Goal: Transaction & Acquisition: Purchase product/service

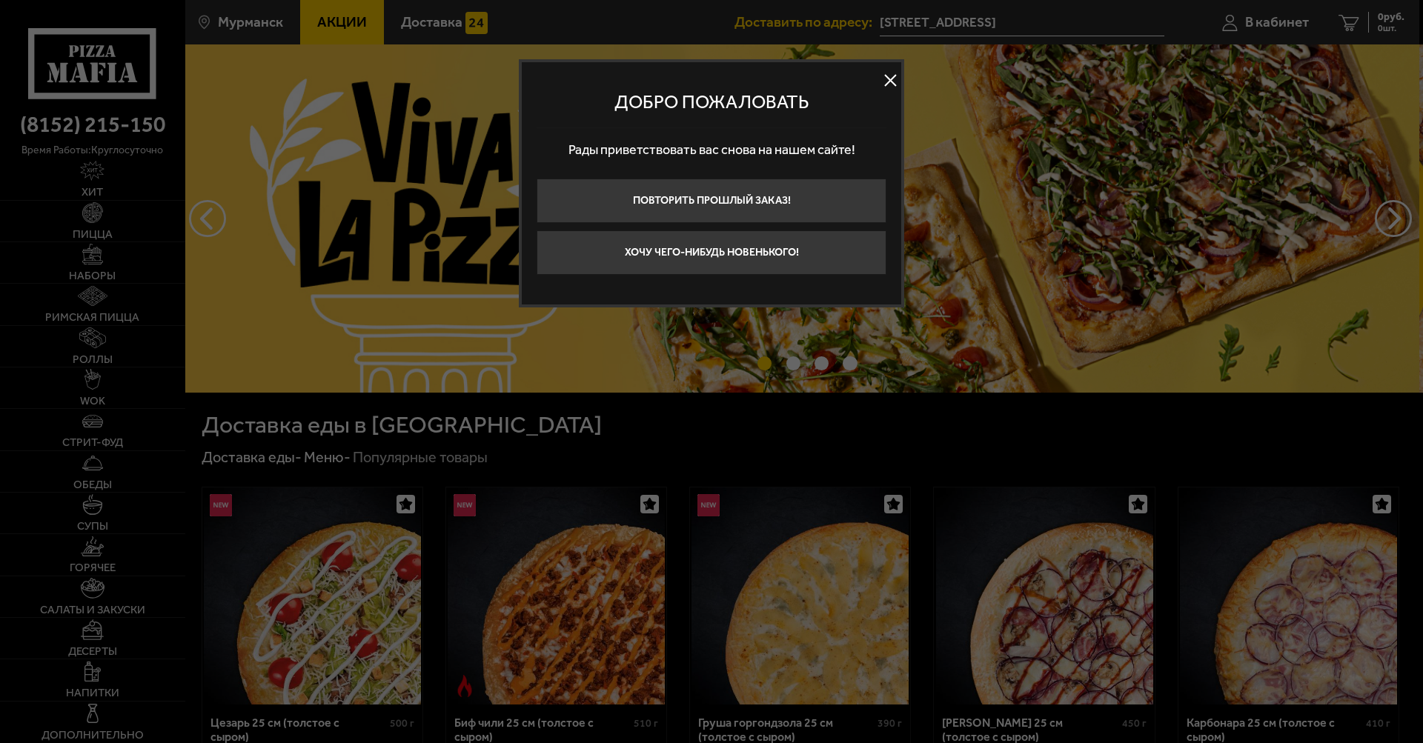
click at [889, 81] on button at bounding box center [890, 81] width 22 height 22
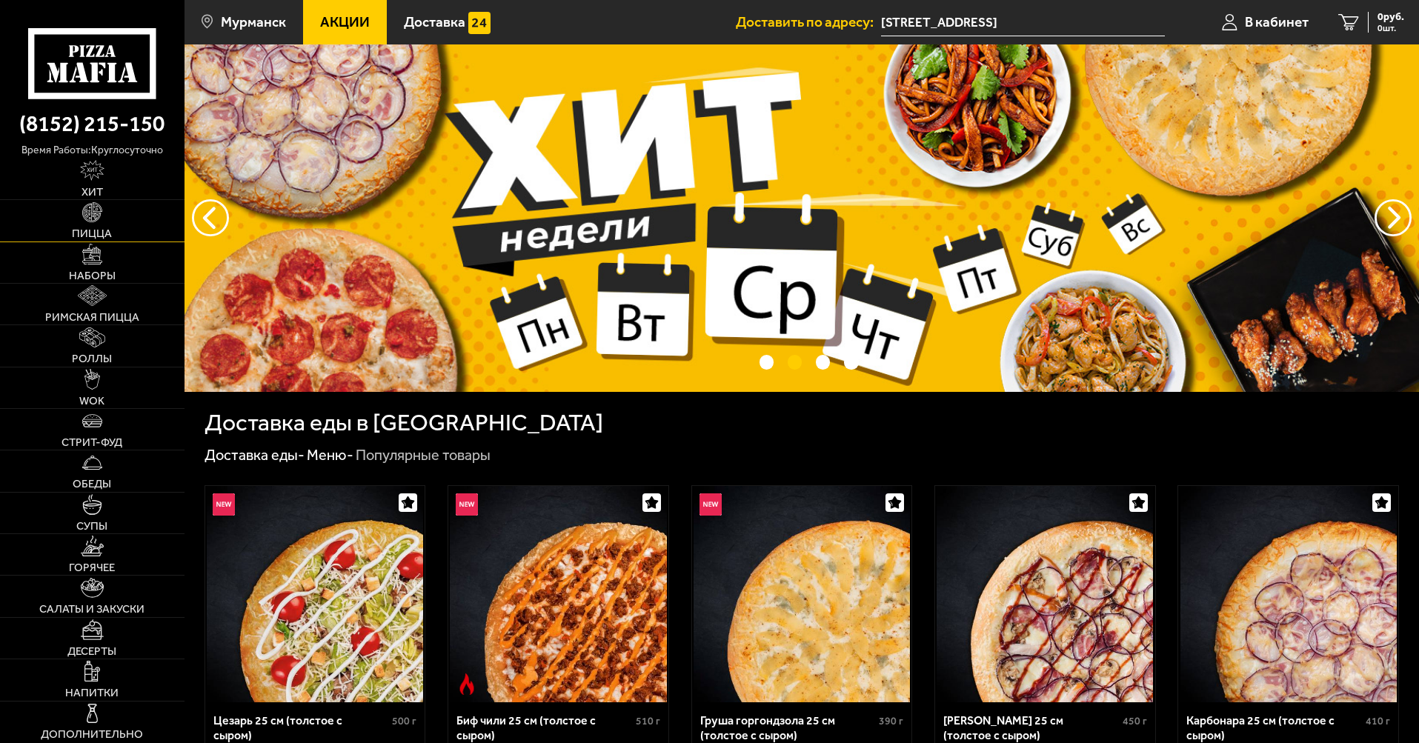
click at [108, 222] on link "Пицца" at bounding box center [92, 220] width 185 height 41
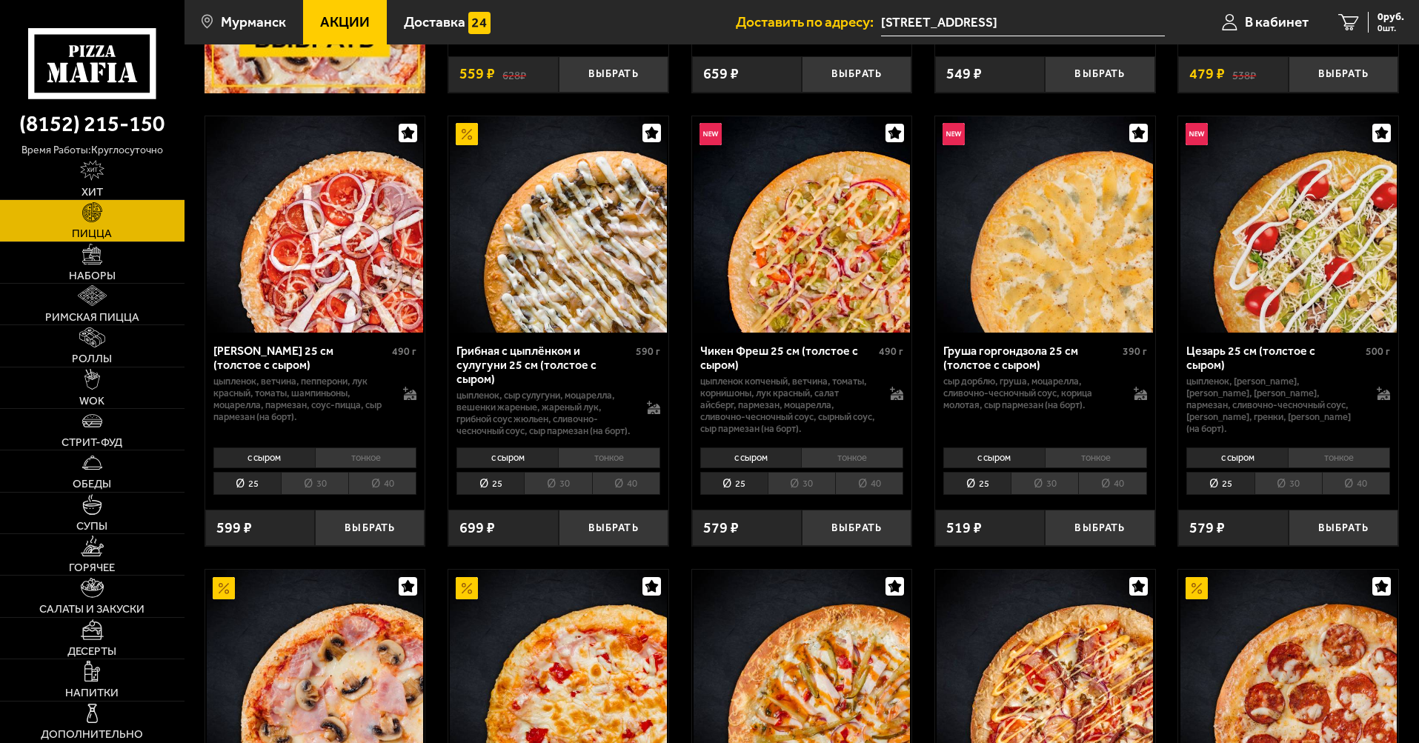
scroll to position [593, 0]
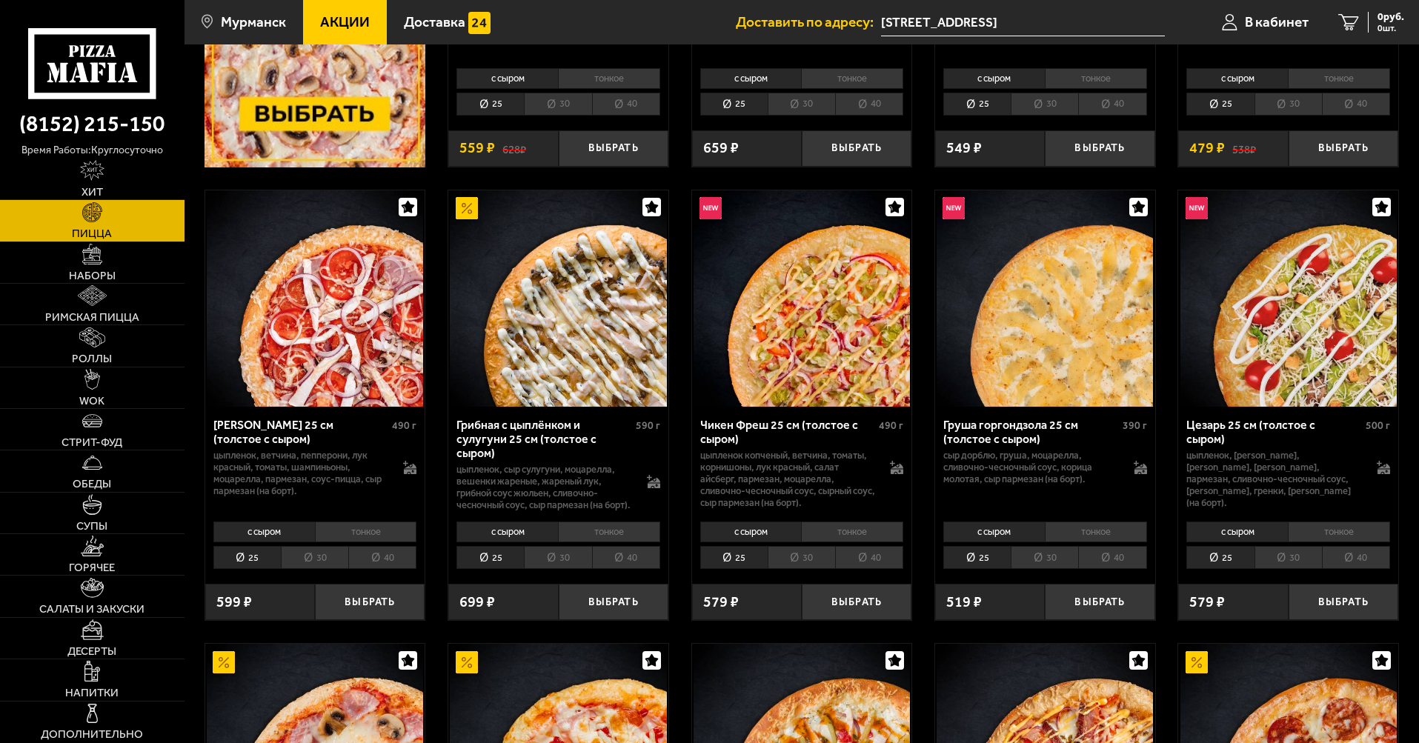
click at [1296, 569] on li "30" at bounding box center [1288, 557] width 67 height 23
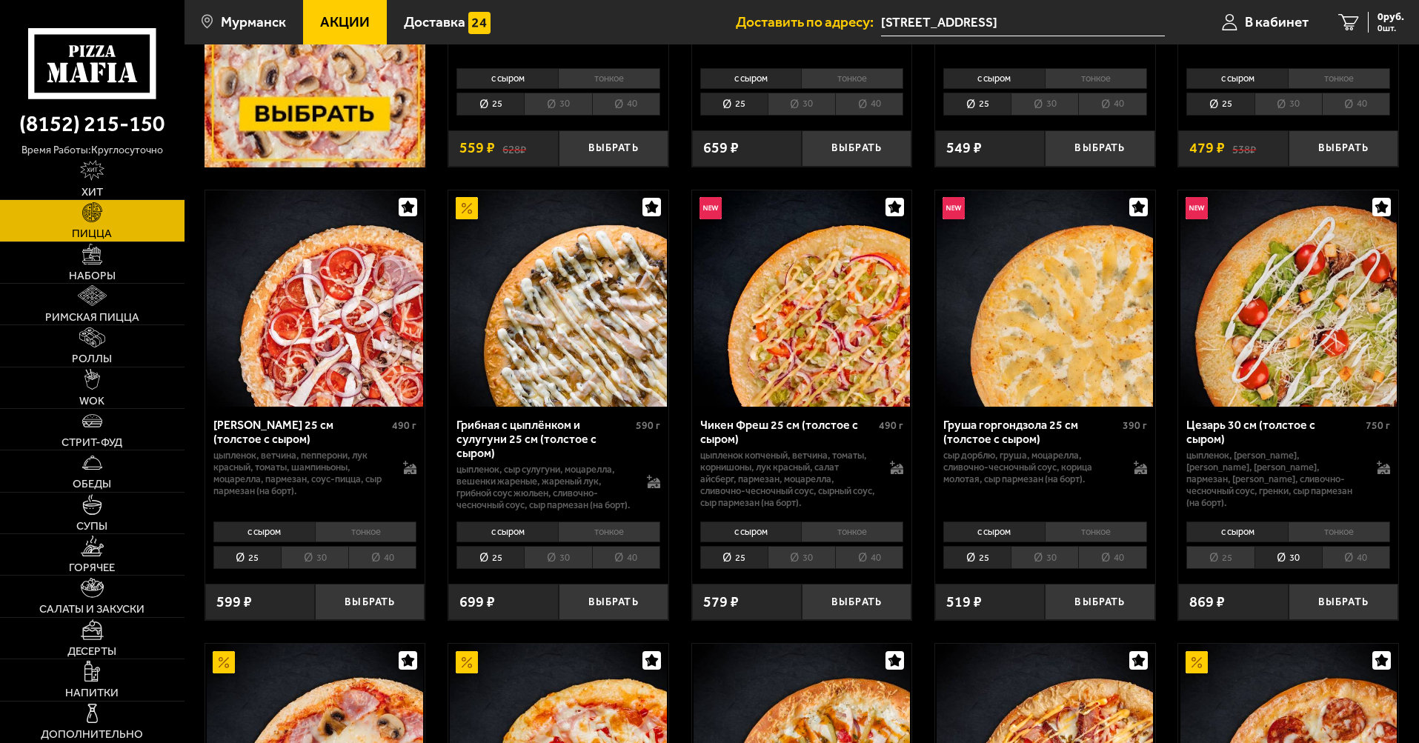
click at [1217, 568] on li "25" at bounding box center [1220, 557] width 67 height 23
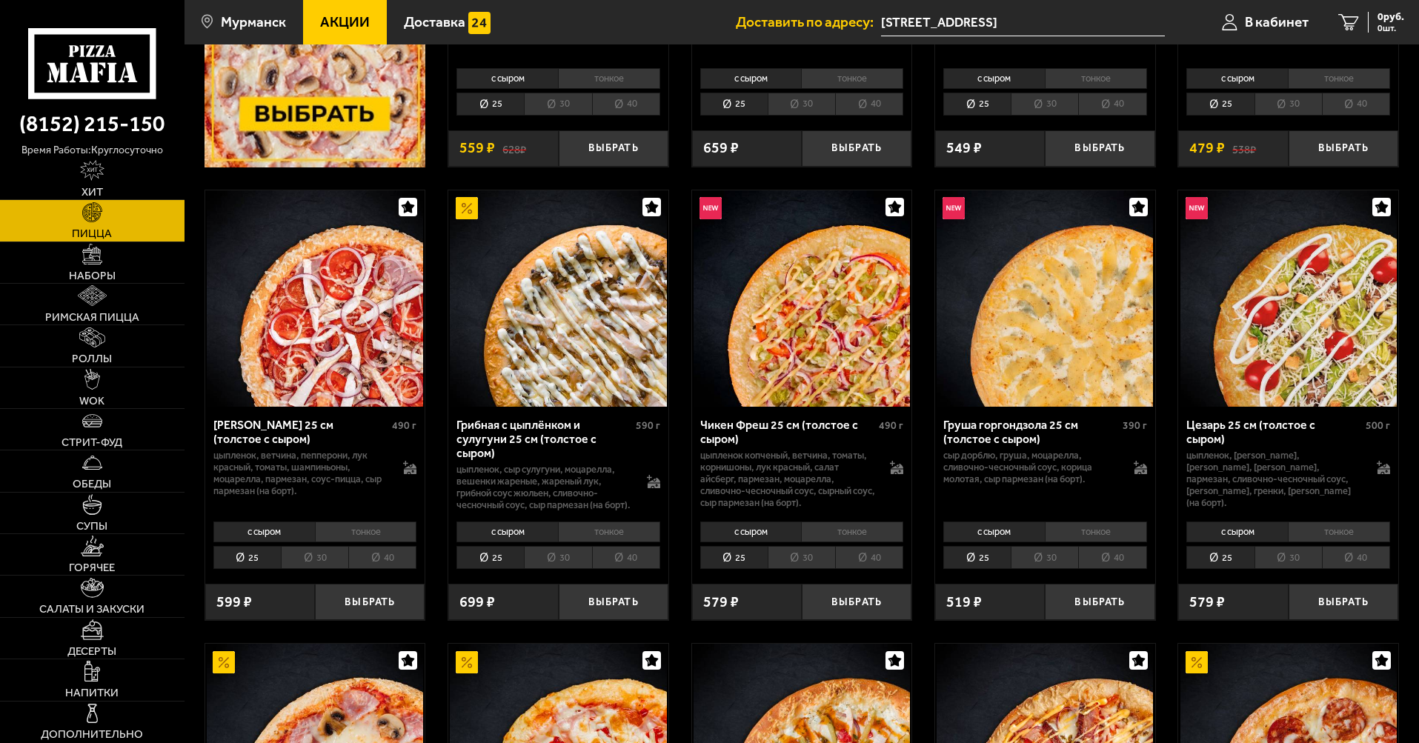
click at [1290, 569] on li "30" at bounding box center [1288, 557] width 67 height 23
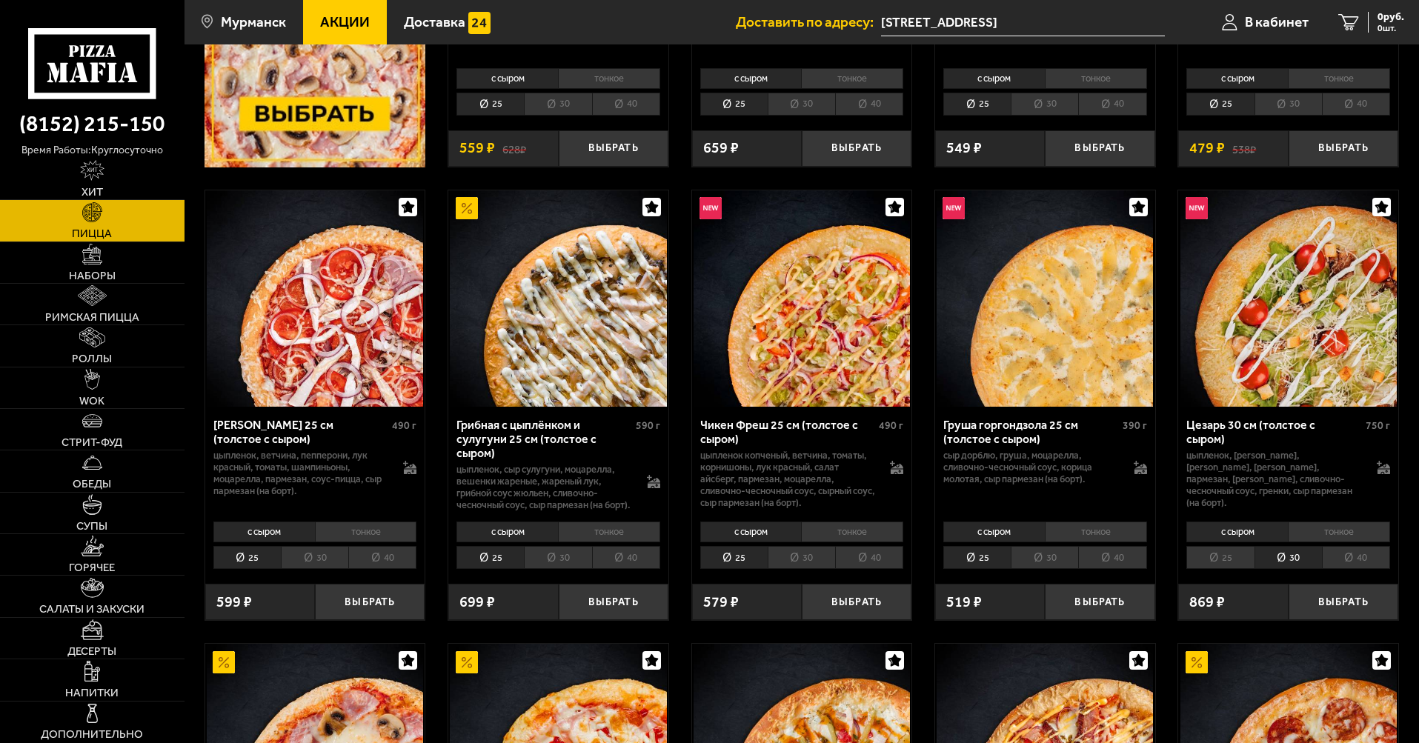
click at [1238, 569] on li "25" at bounding box center [1220, 557] width 67 height 23
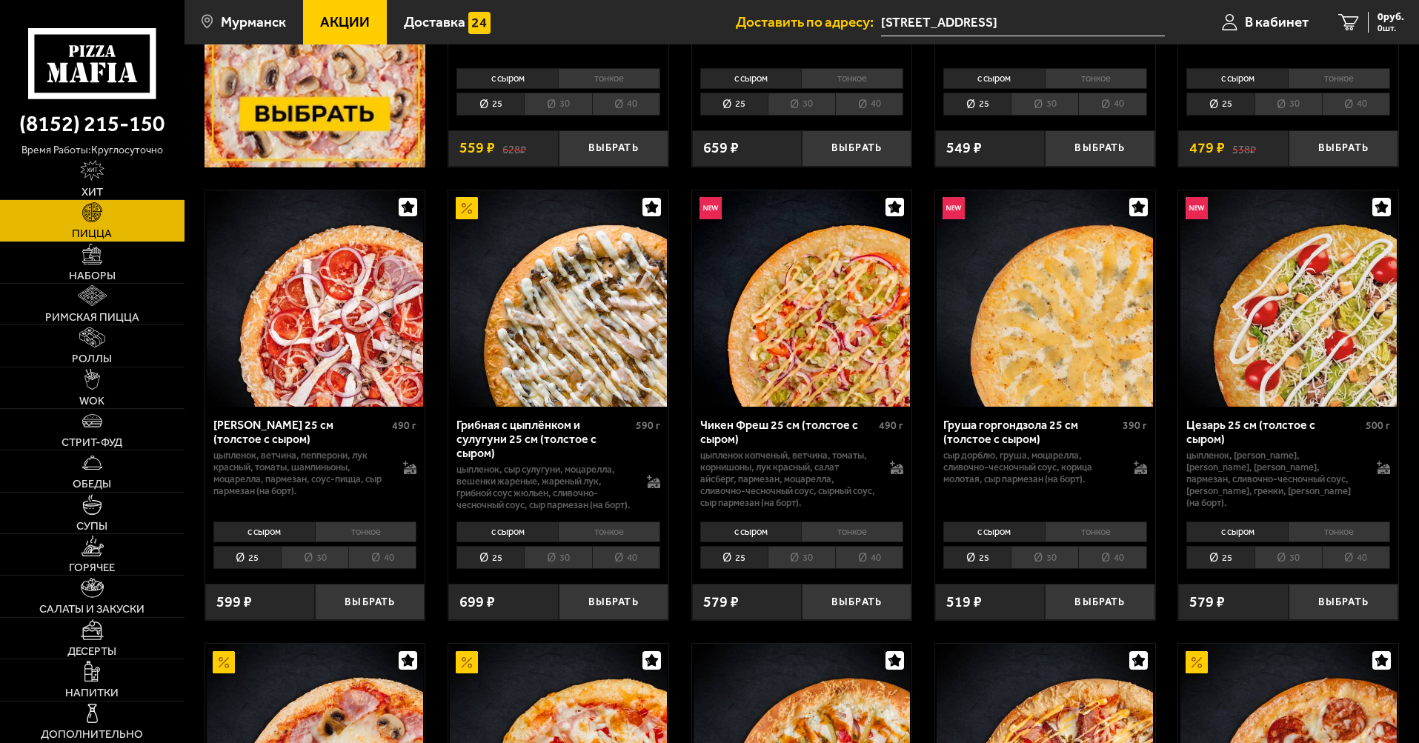
click at [1262, 569] on li "30" at bounding box center [1288, 557] width 67 height 23
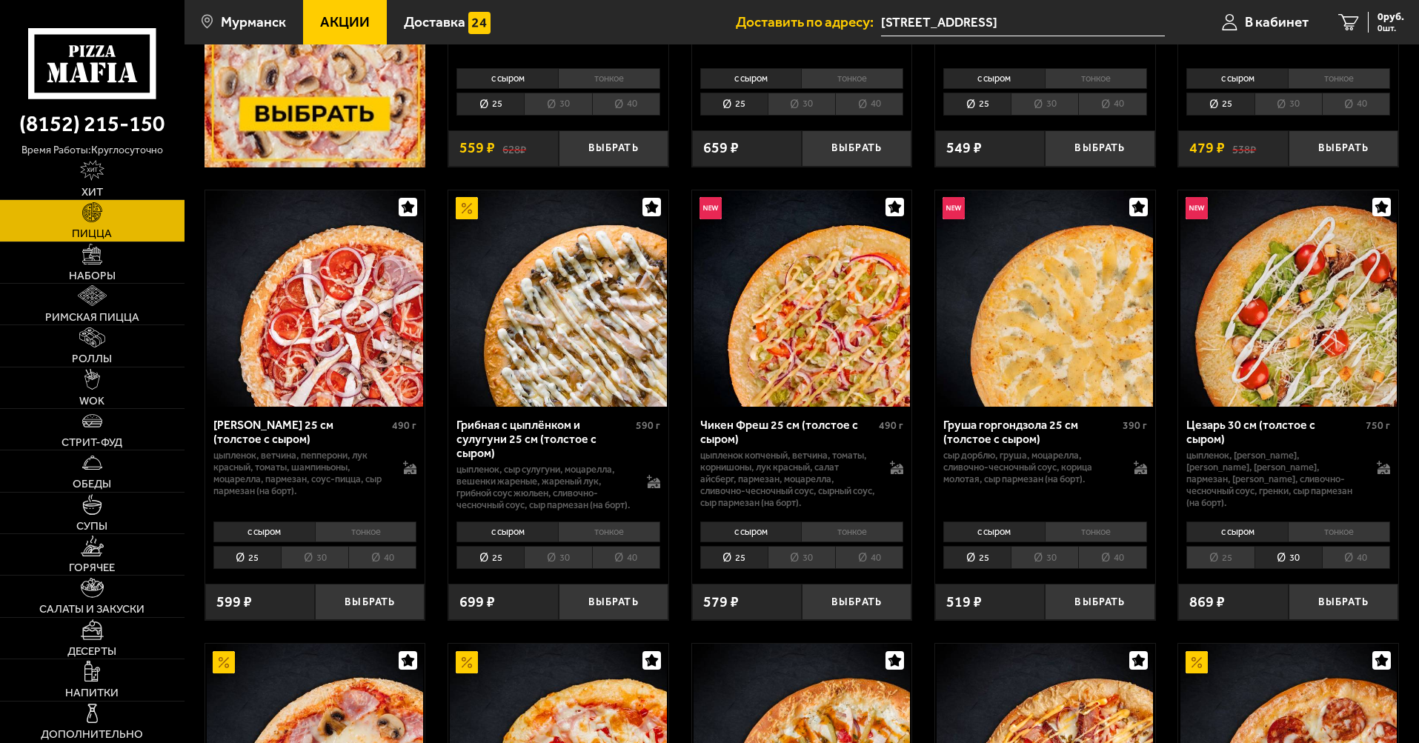
click at [1231, 569] on li "25" at bounding box center [1220, 557] width 67 height 23
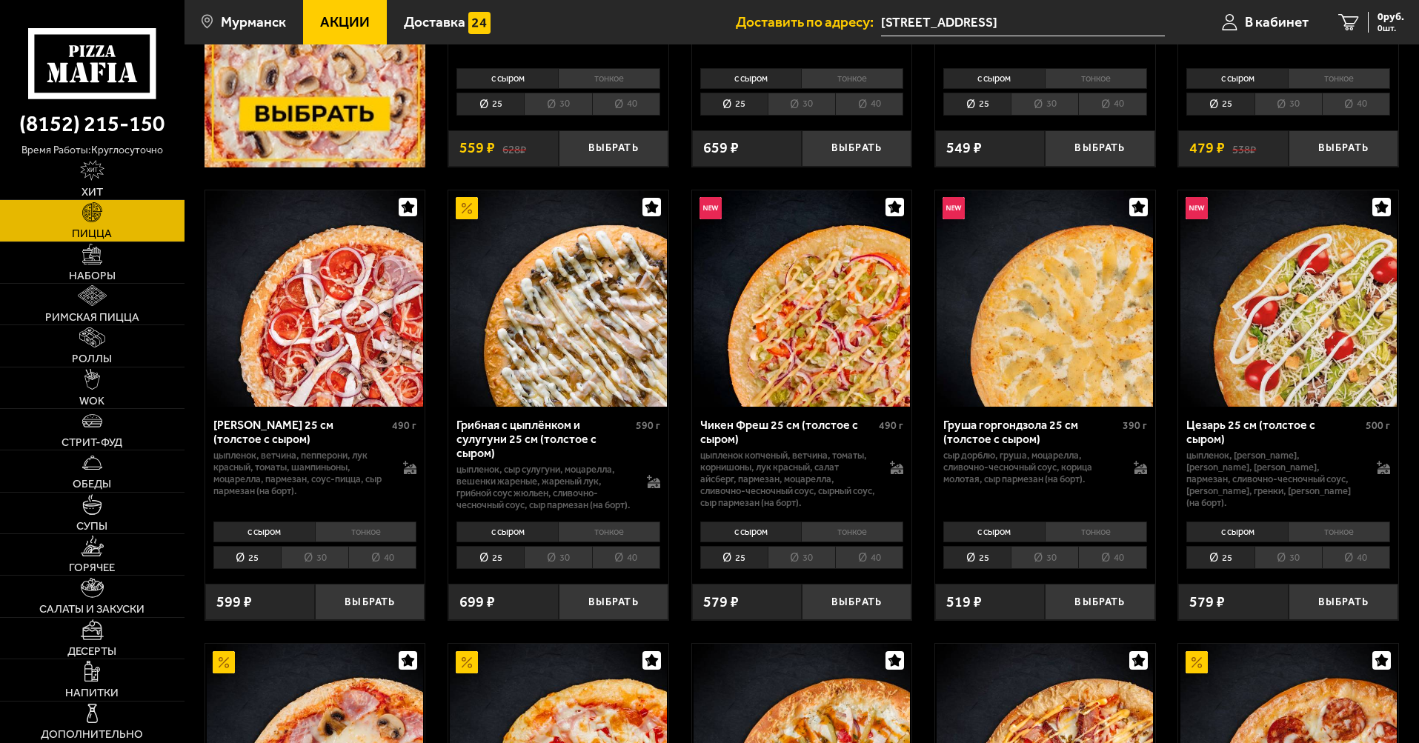
click at [1280, 569] on li "30" at bounding box center [1288, 557] width 67 height 23
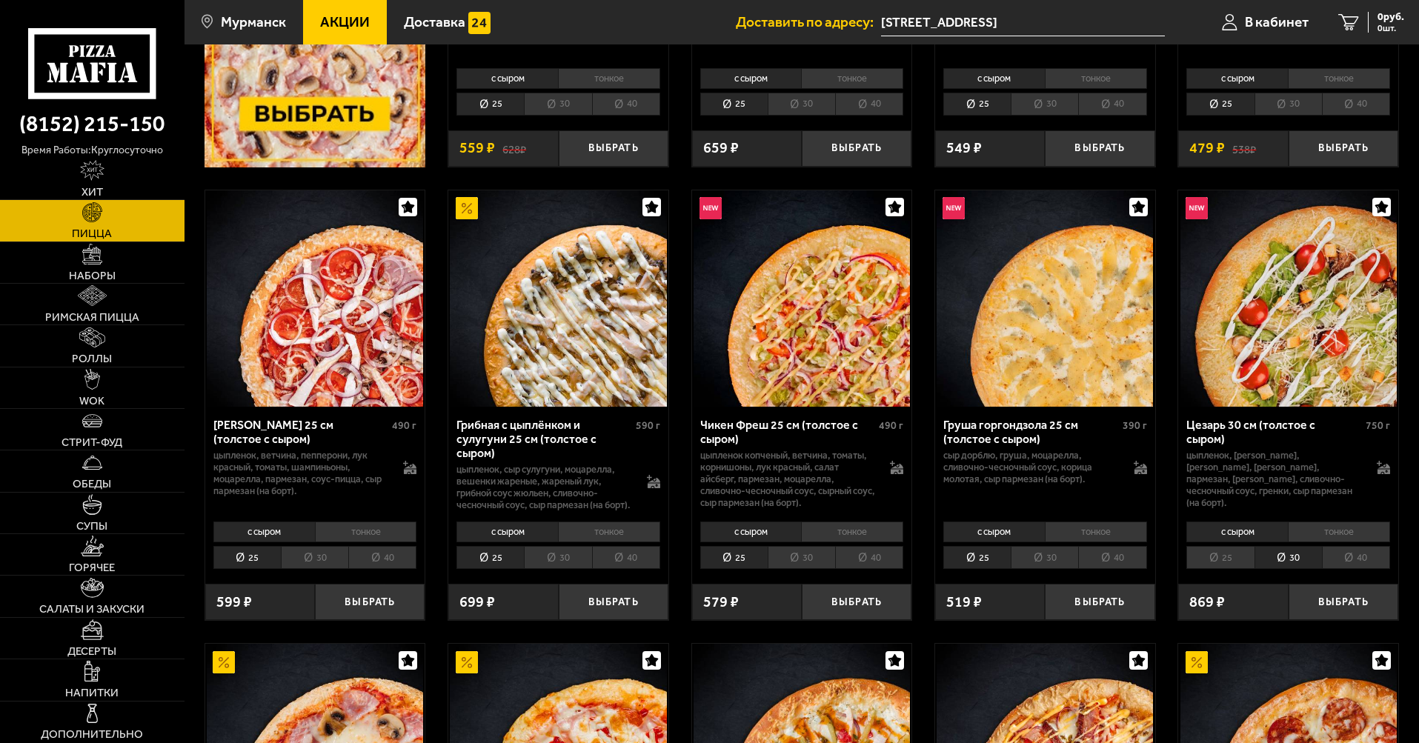
click at [1236, 569] on li "25" at bounding box center [1220, 557] width 67 height 23
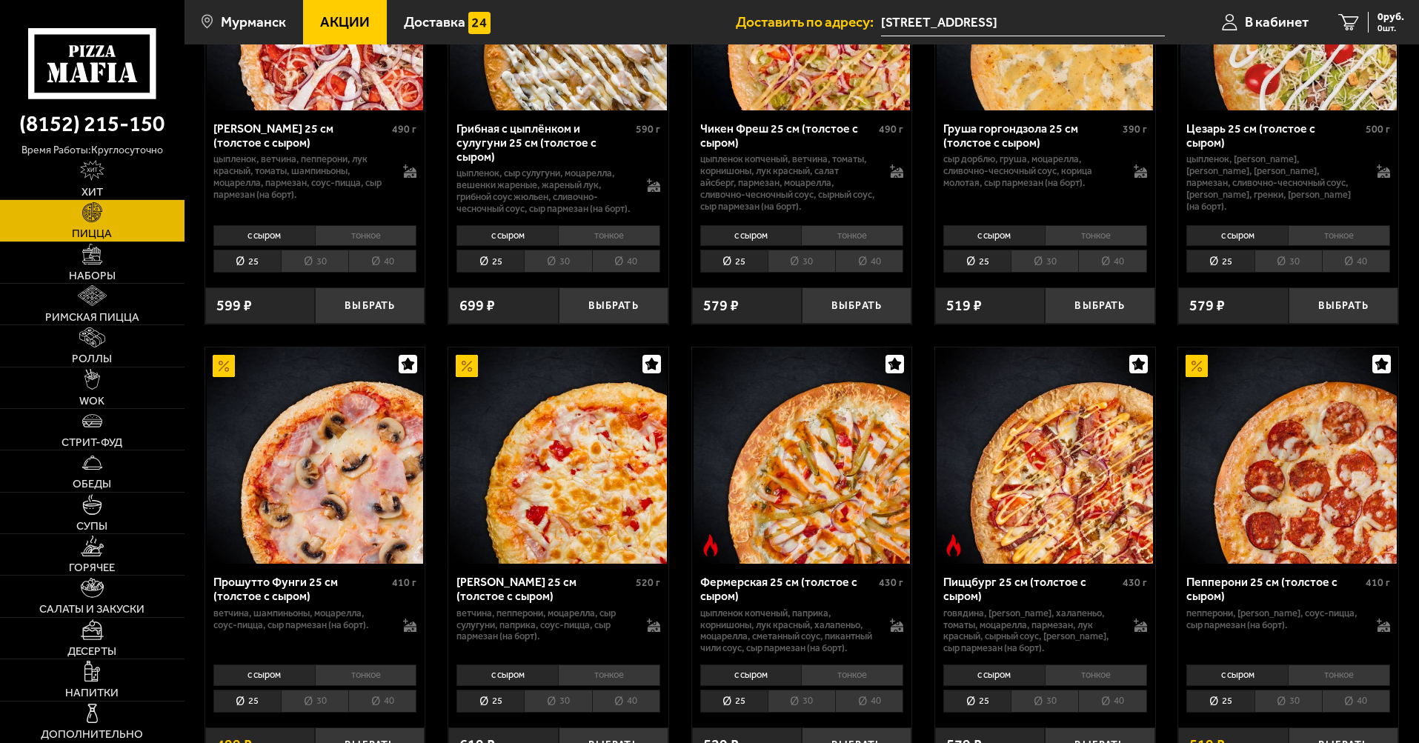
scroll to position [667, 0]
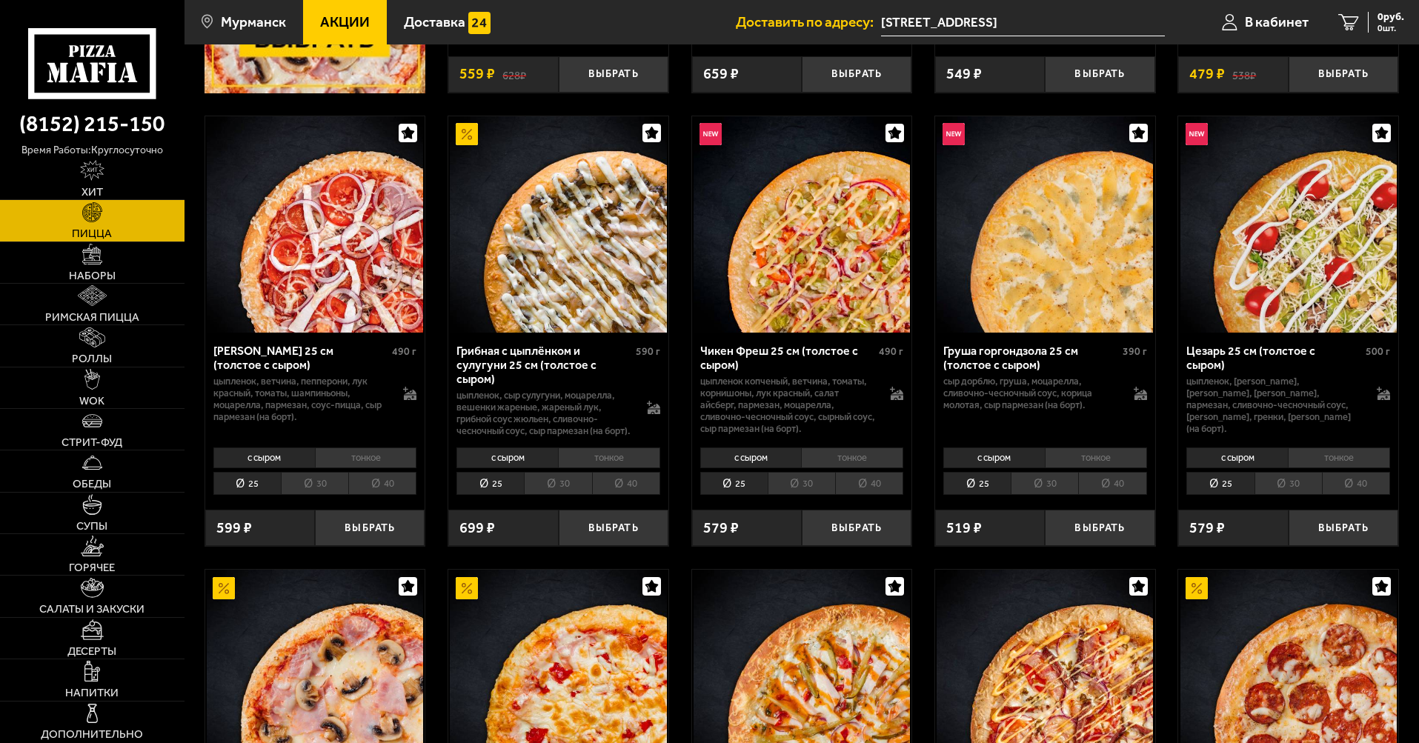
click at [1279, 495] on li "30" at bounding box center [1288, 483] width 67 height 23
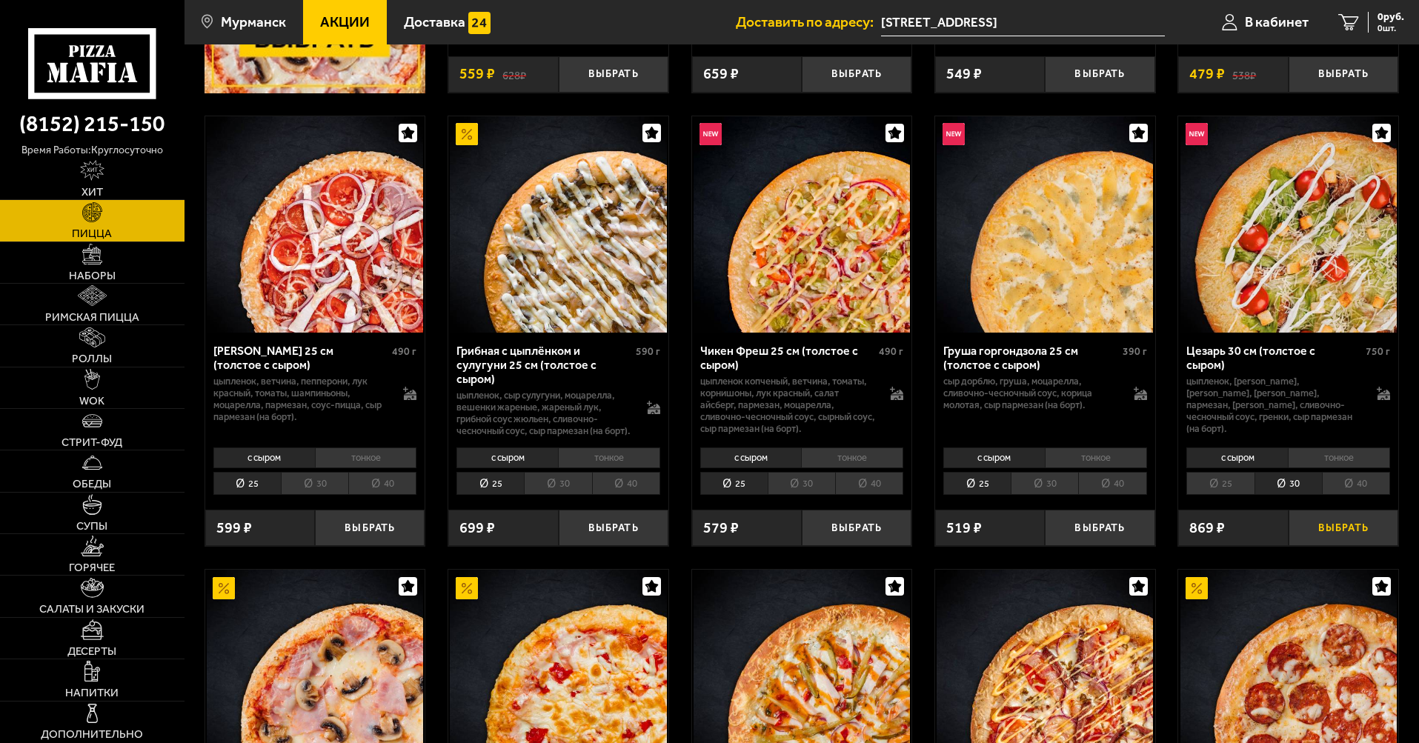
click at [1339, 543] on button "Выбрать" at bounding box center [1344, 528] width 110 height 36
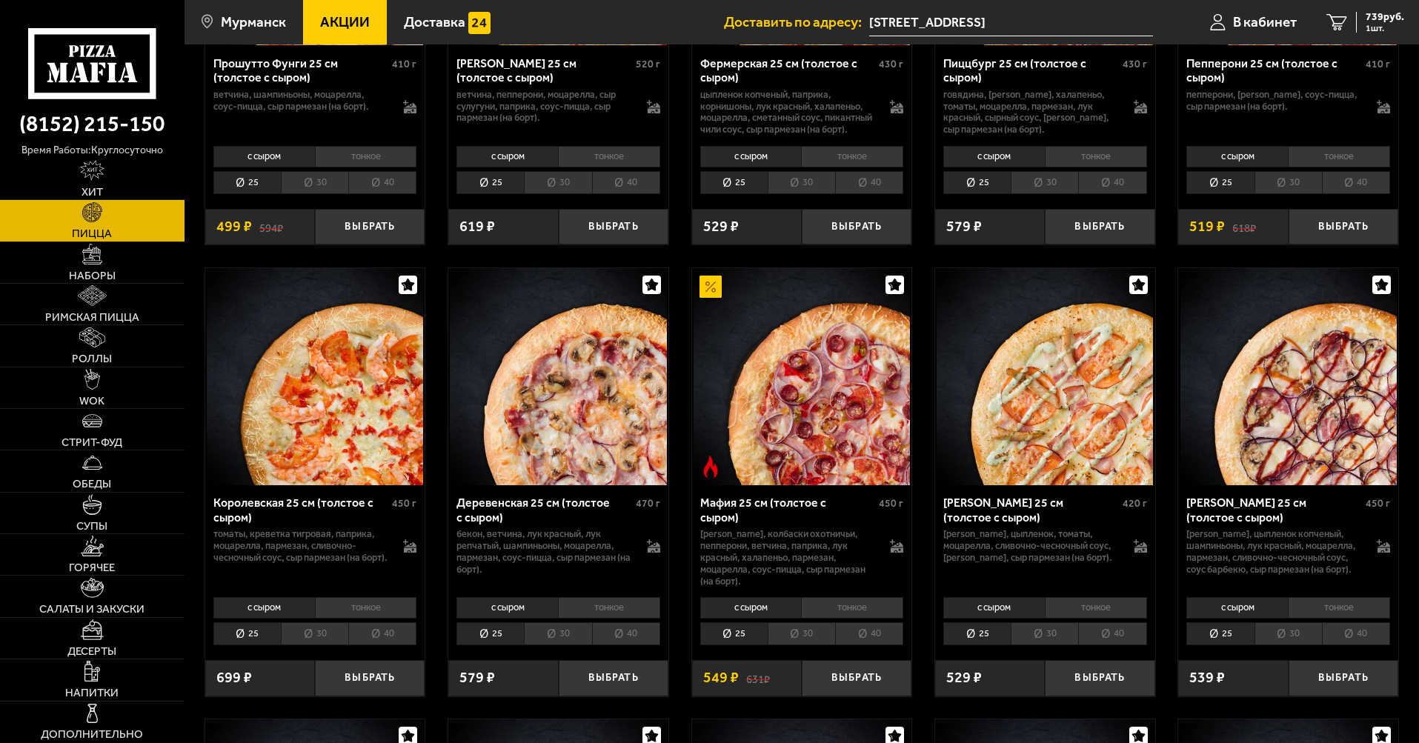
scroll to position [1631, 0]
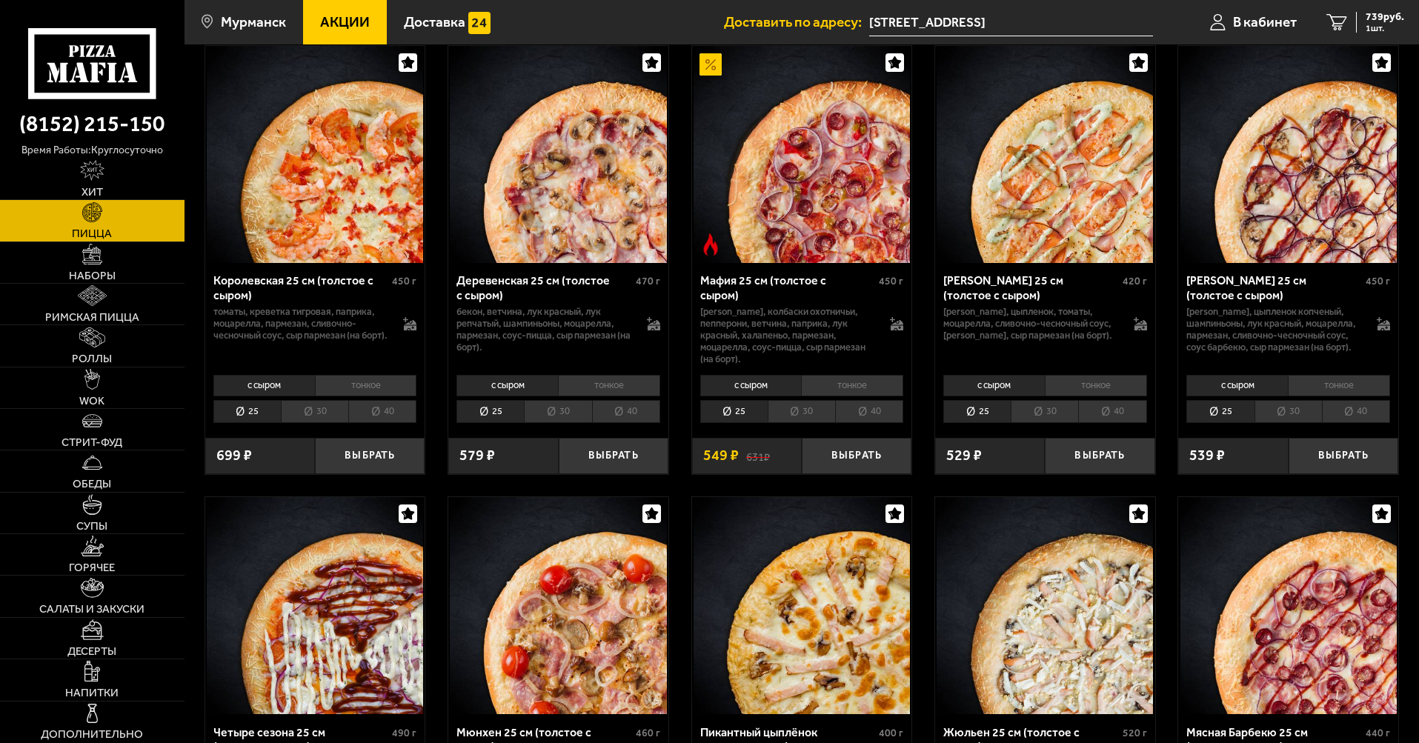
click at [1045, 423] on li "30" at bounding box center [1044, 411] width 67 height 23
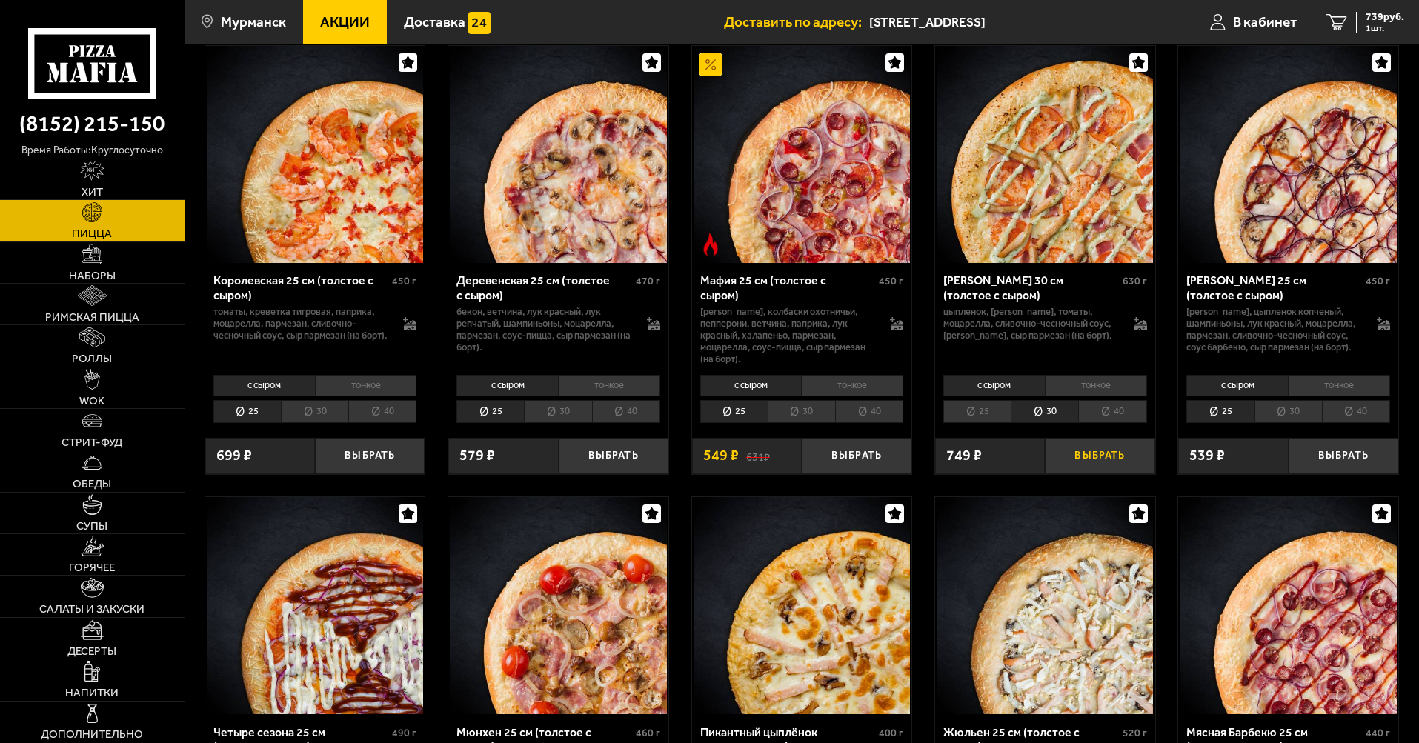
click at [1093, 473] on button "Выбрать" at bounding box center [1100, 456] width 110 height 36
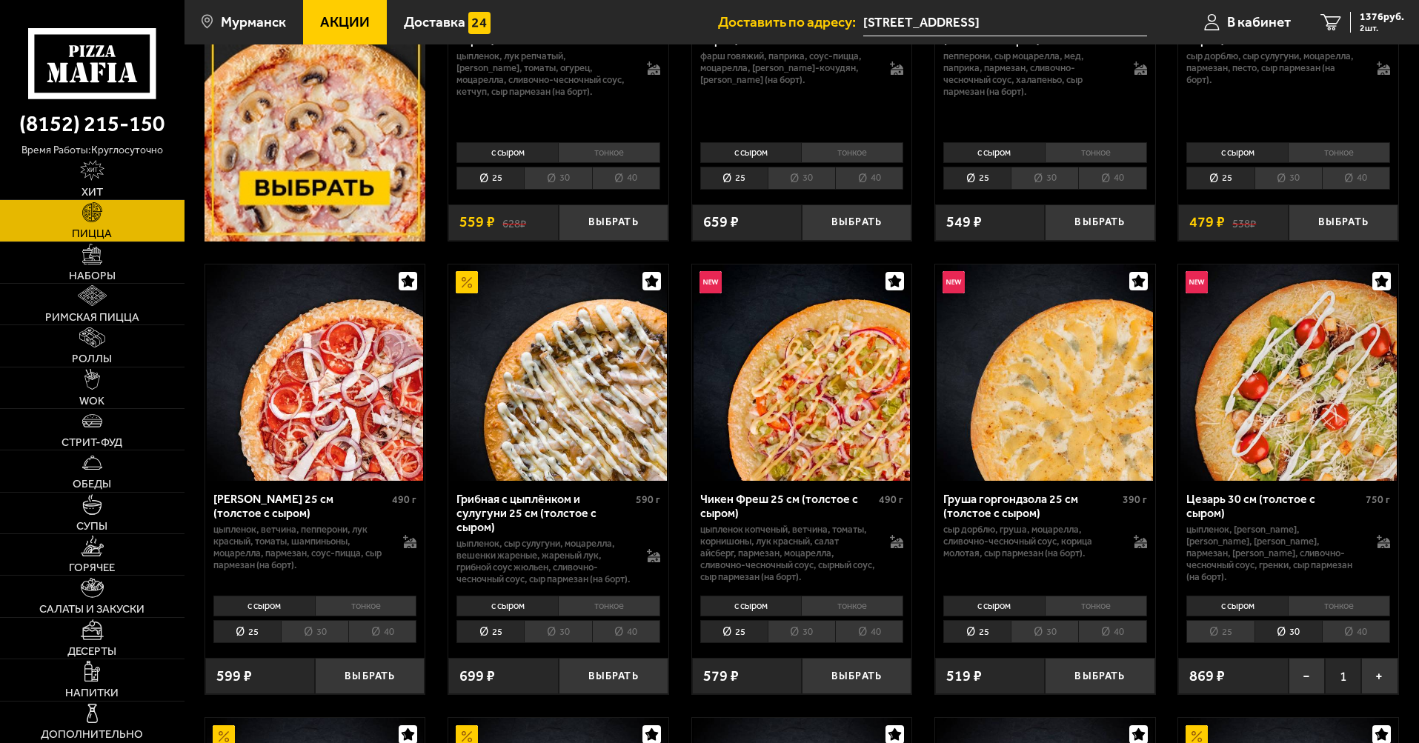
scroll to position [222, 0]
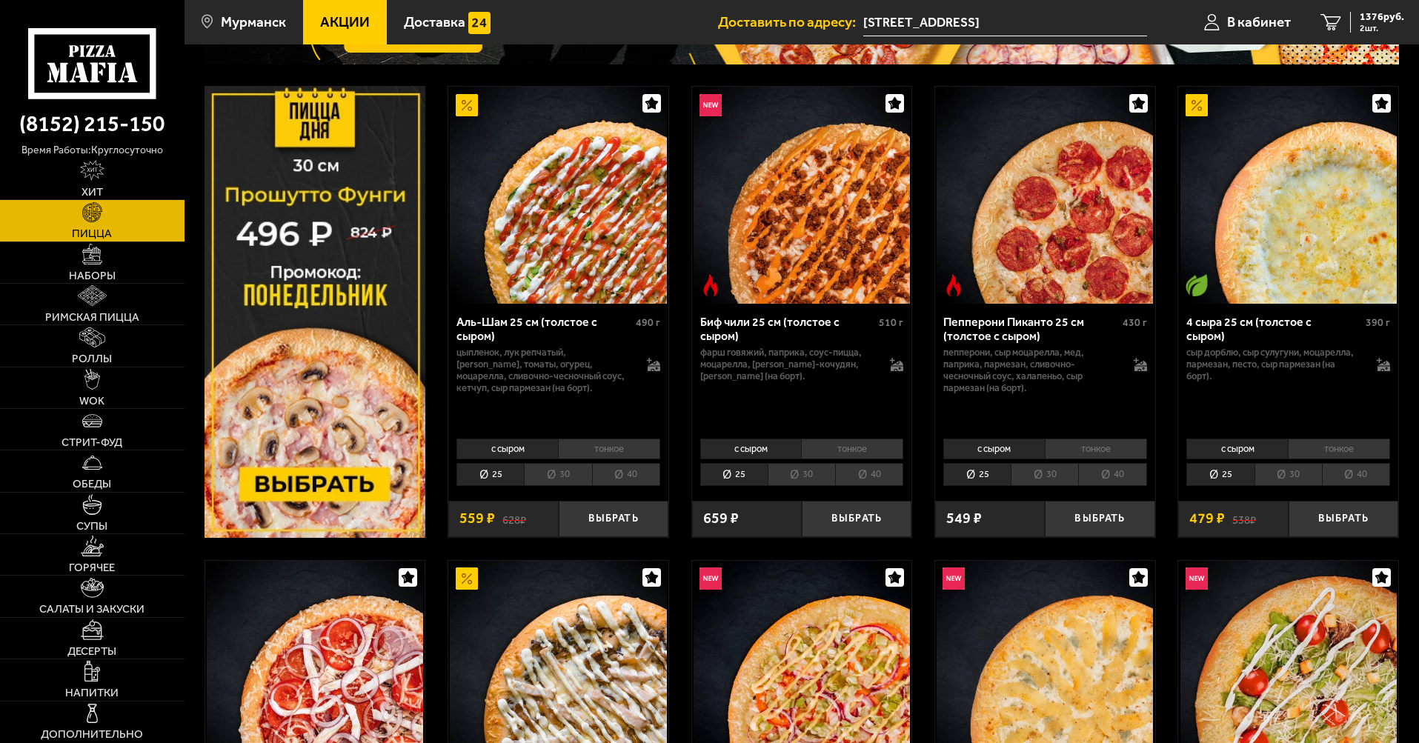
click at [332, 482] on img at bounding box center [316, 311] width 222 height 451
click at [319, 393] on img at bounding box center [316, 311] width 222 height 451
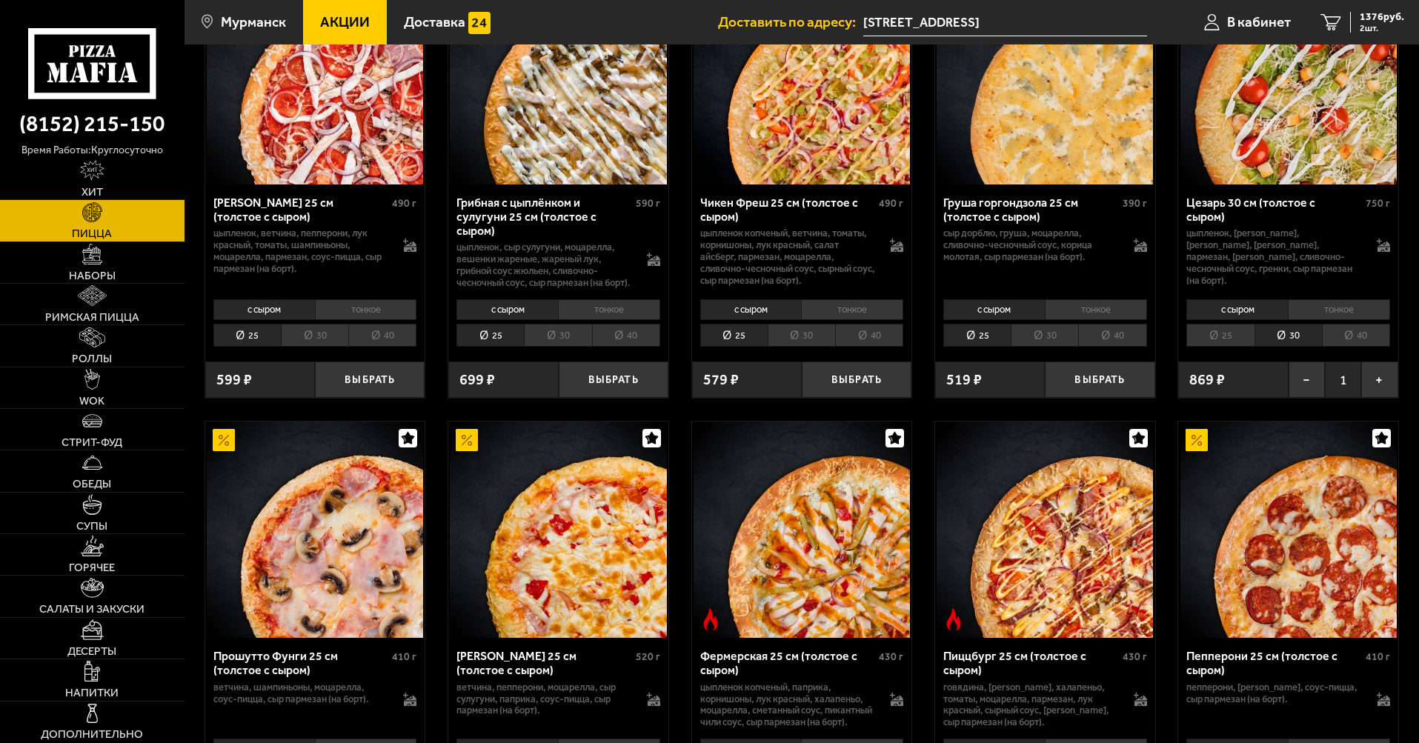
scroll to position [1112, 0]
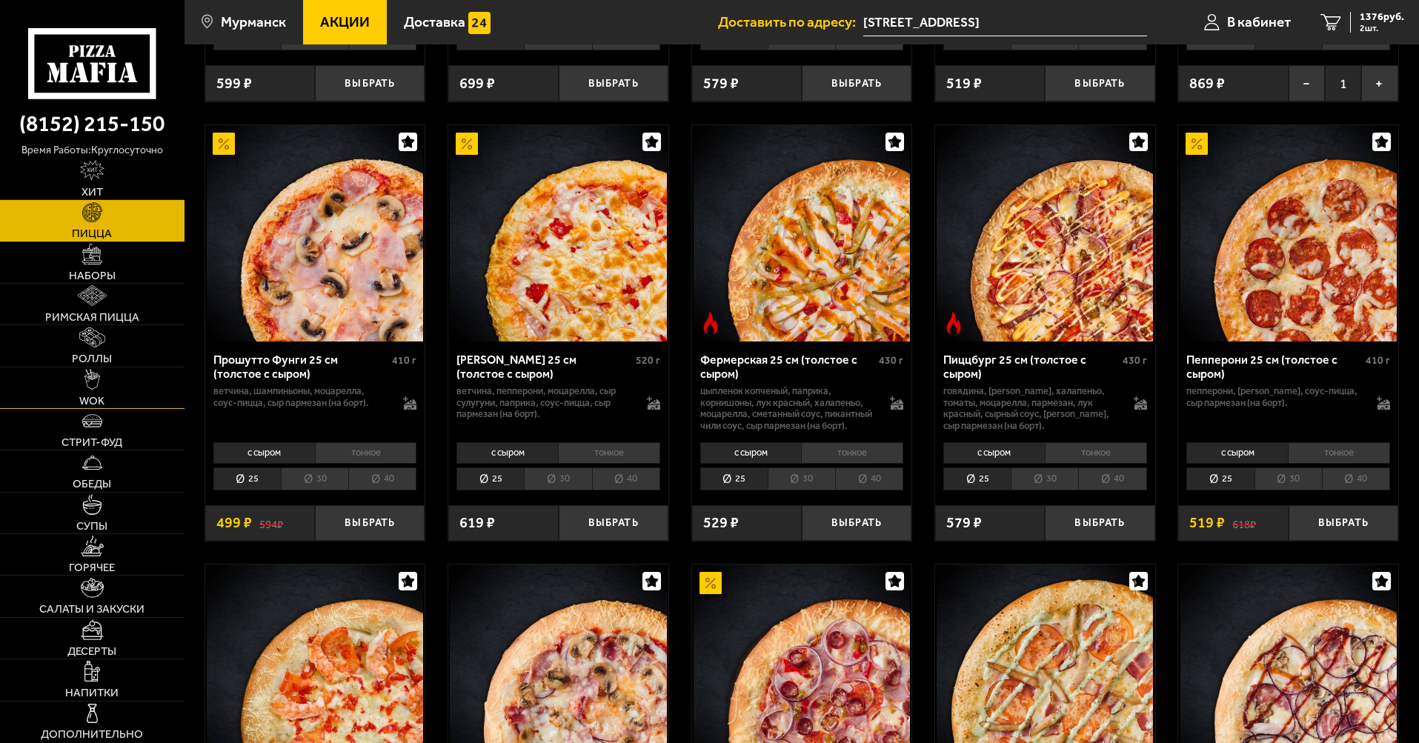
click at [94, 393] on link "WOK" at bounding box center [92, 388] width 185 height 41
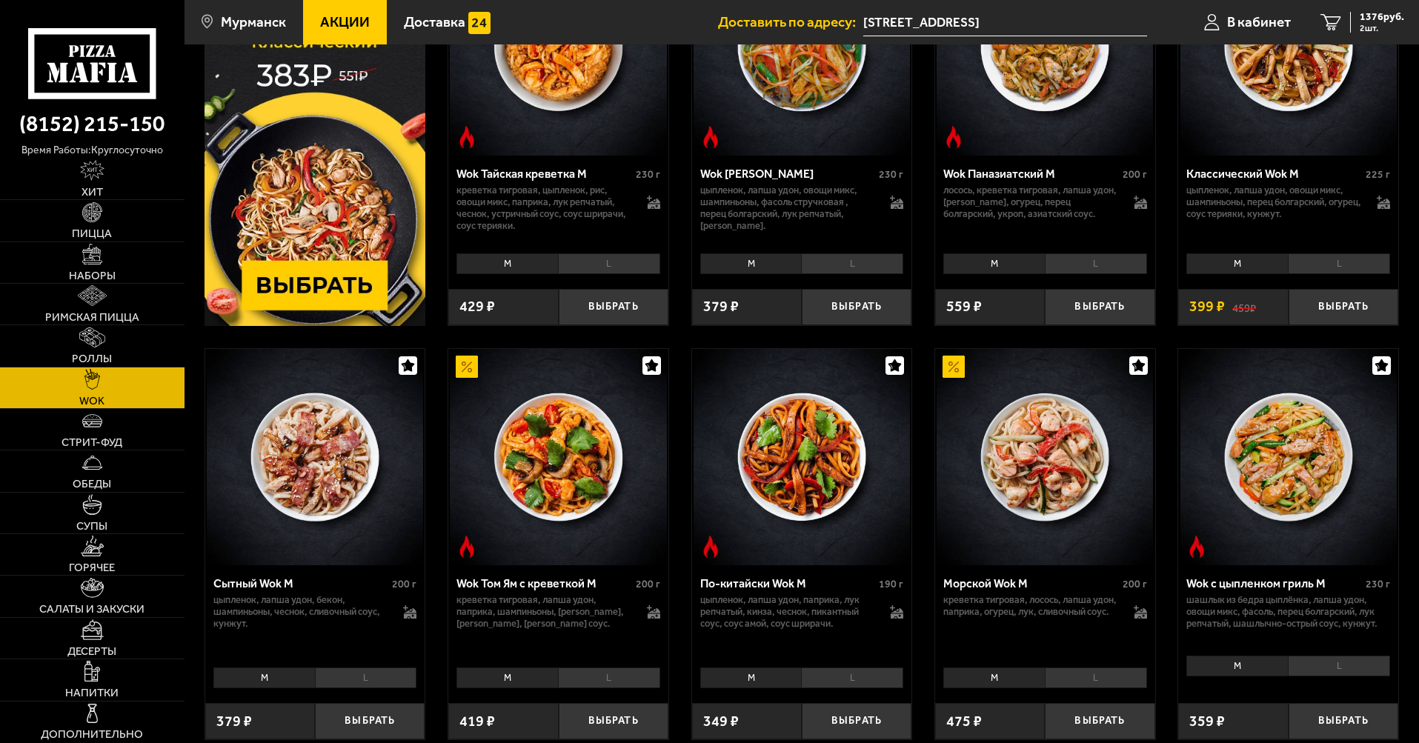
scroll to position [667, 0]
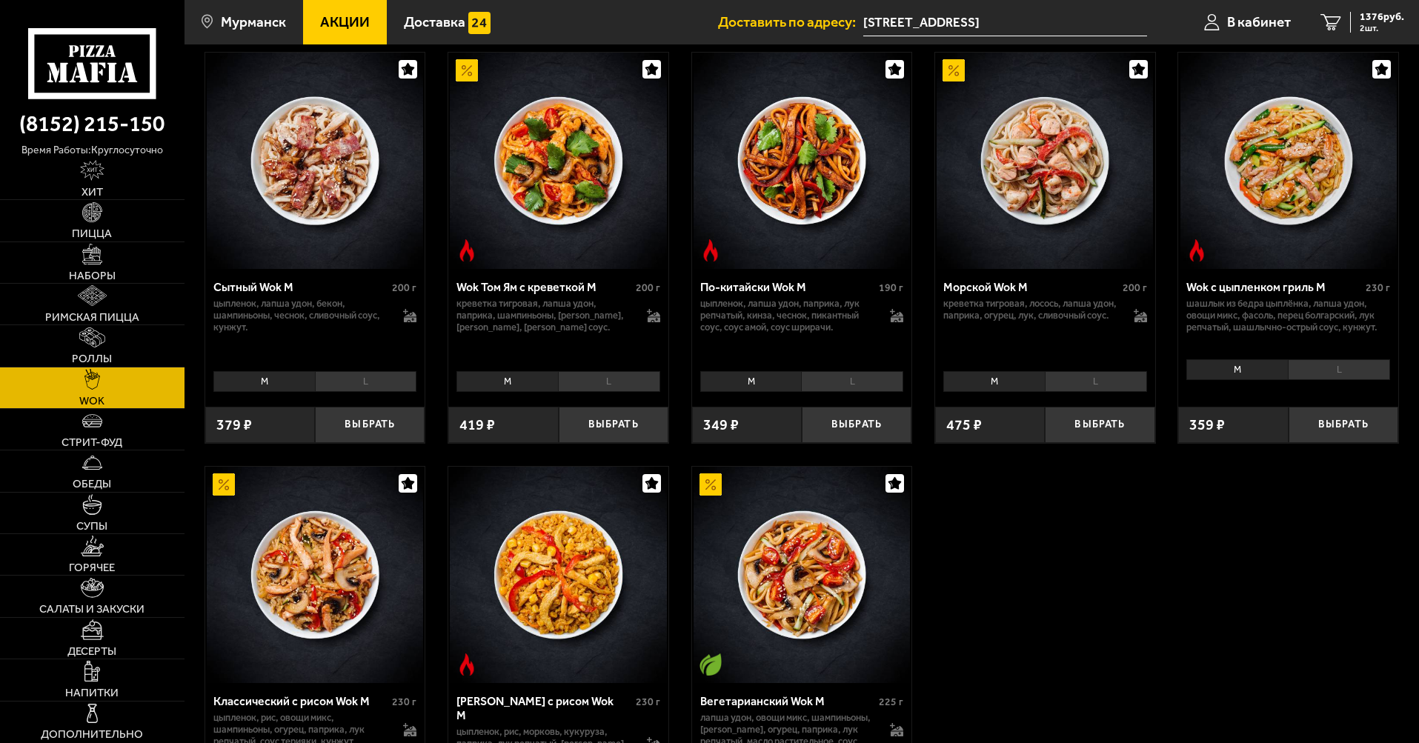
click at [1347, 368] on li "L" at bounding box center [1339, 369] width 102 height 21
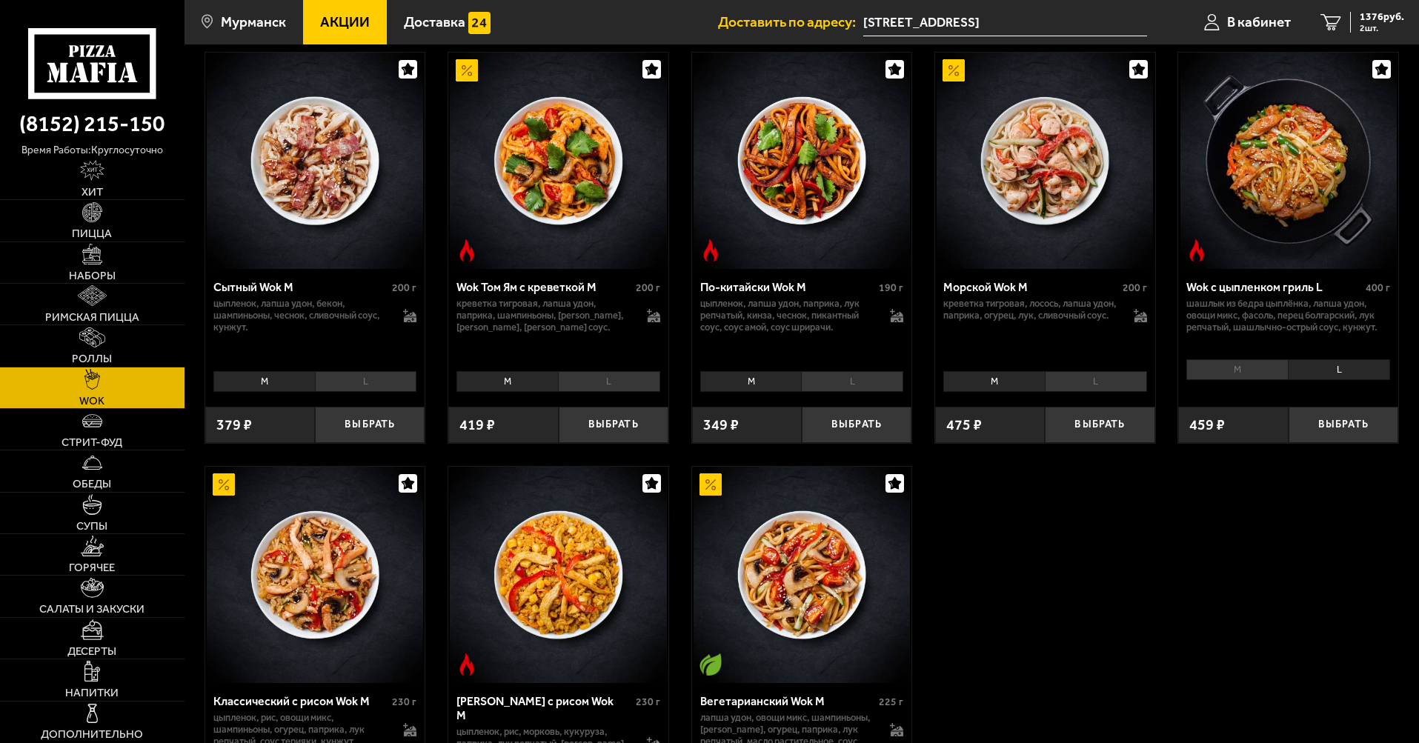
click at [1254, 373] on li "M" at bounding box center [1238, 369] width 102 height 21
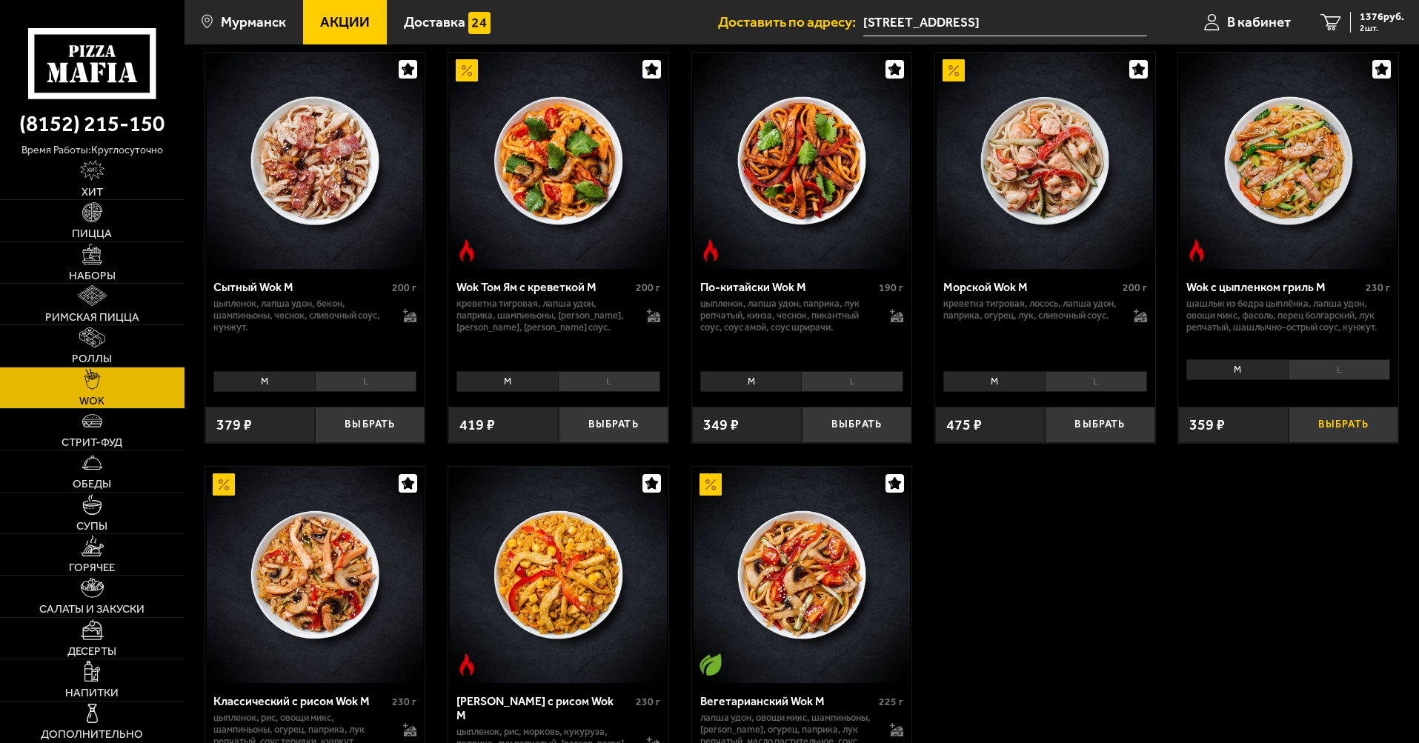
click at [1332, 427] on button "Выбрать" at bounding box center [1344, 425] width 110 height 36
click at [130, 717] on link "Дополнительно" at bounding box center [92, 722] width 185 height 41
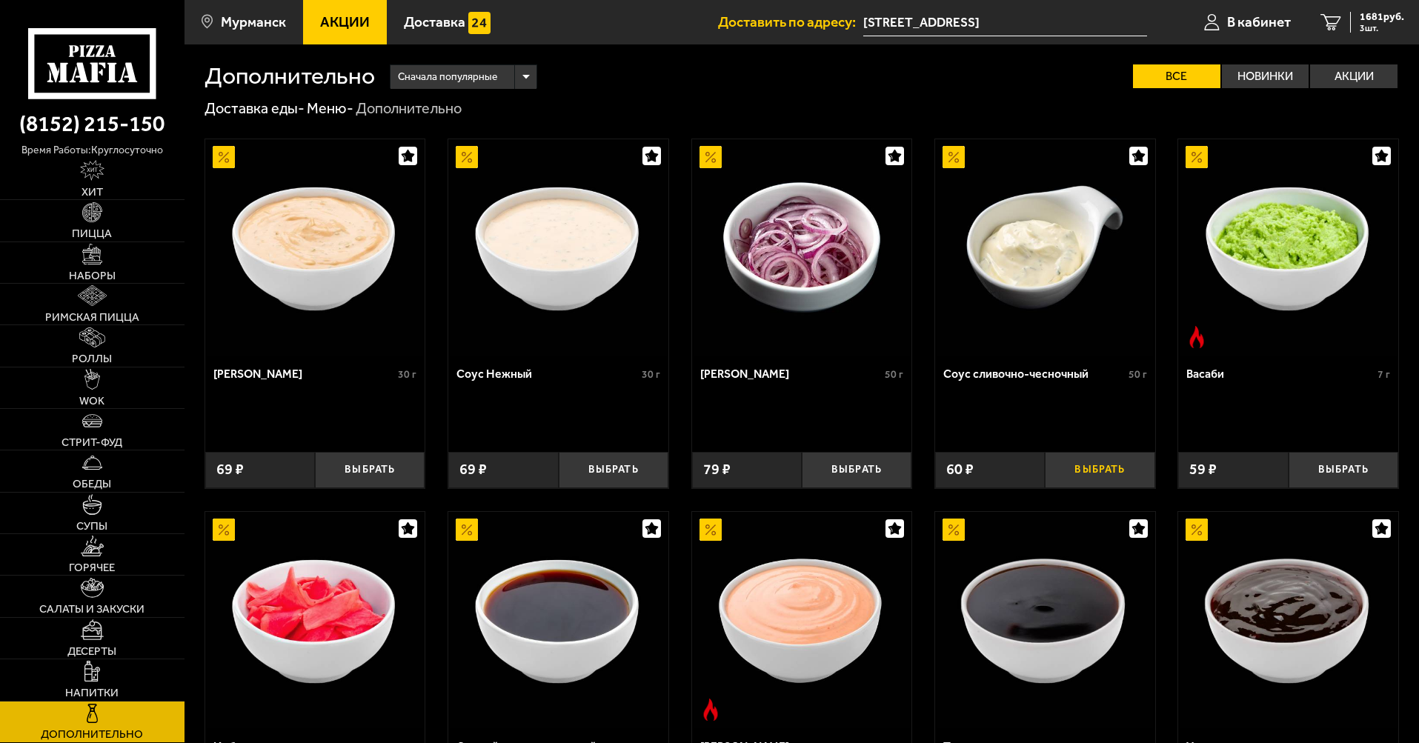
click at [1106, 468] on button "Выбрать" at bounding box center [1100, 470] width 110 height 36
click at [1127, 469] on button "+" at bounding box center [1136, 470] width 36 height 36
click at [1130, 469] on button "+" at bounding box center [1136, 470] width 36 height 36
click at [1130, 470] on button "+" at bounding box center [1136, 470] width 36 height 36
click at [1360, 24] on span "7 шт." at bounding box center [1382, 28] width 44 height 9
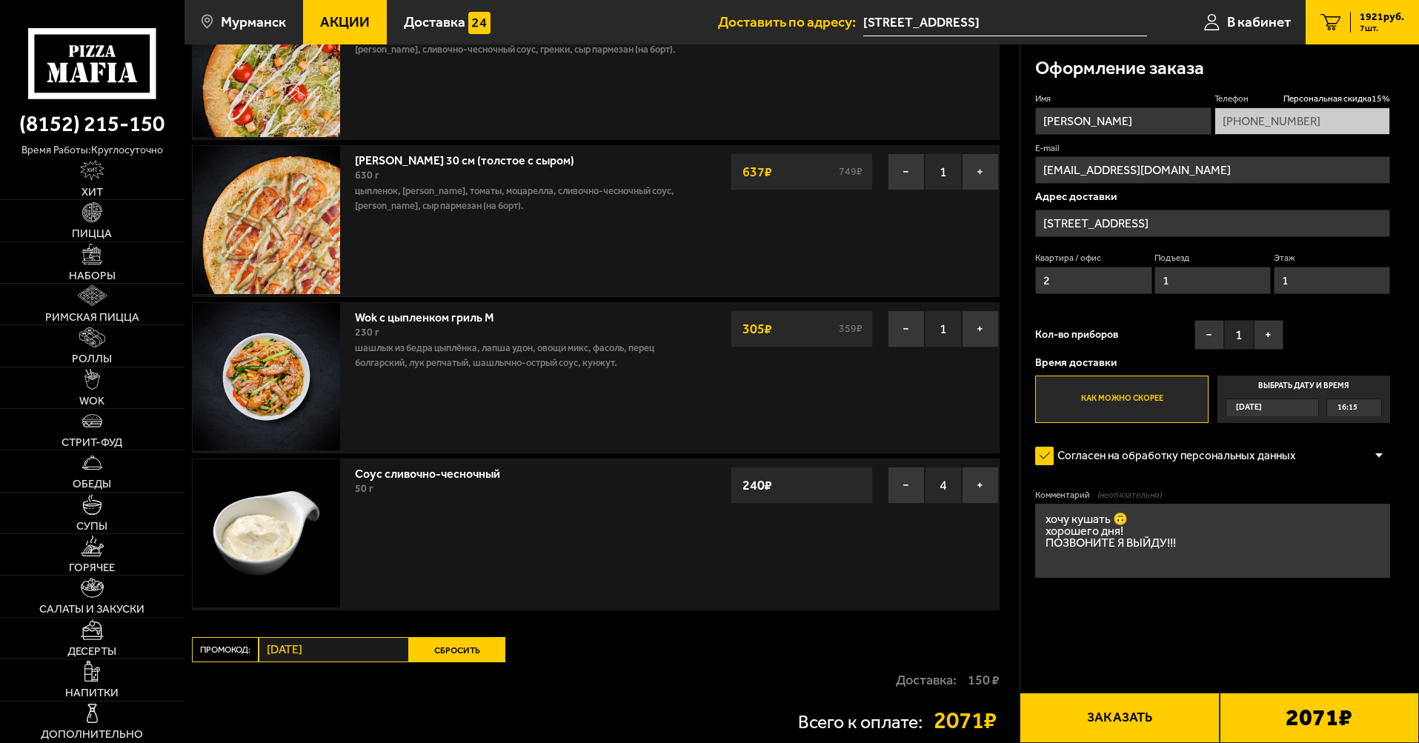
scroll to position [74, 0]
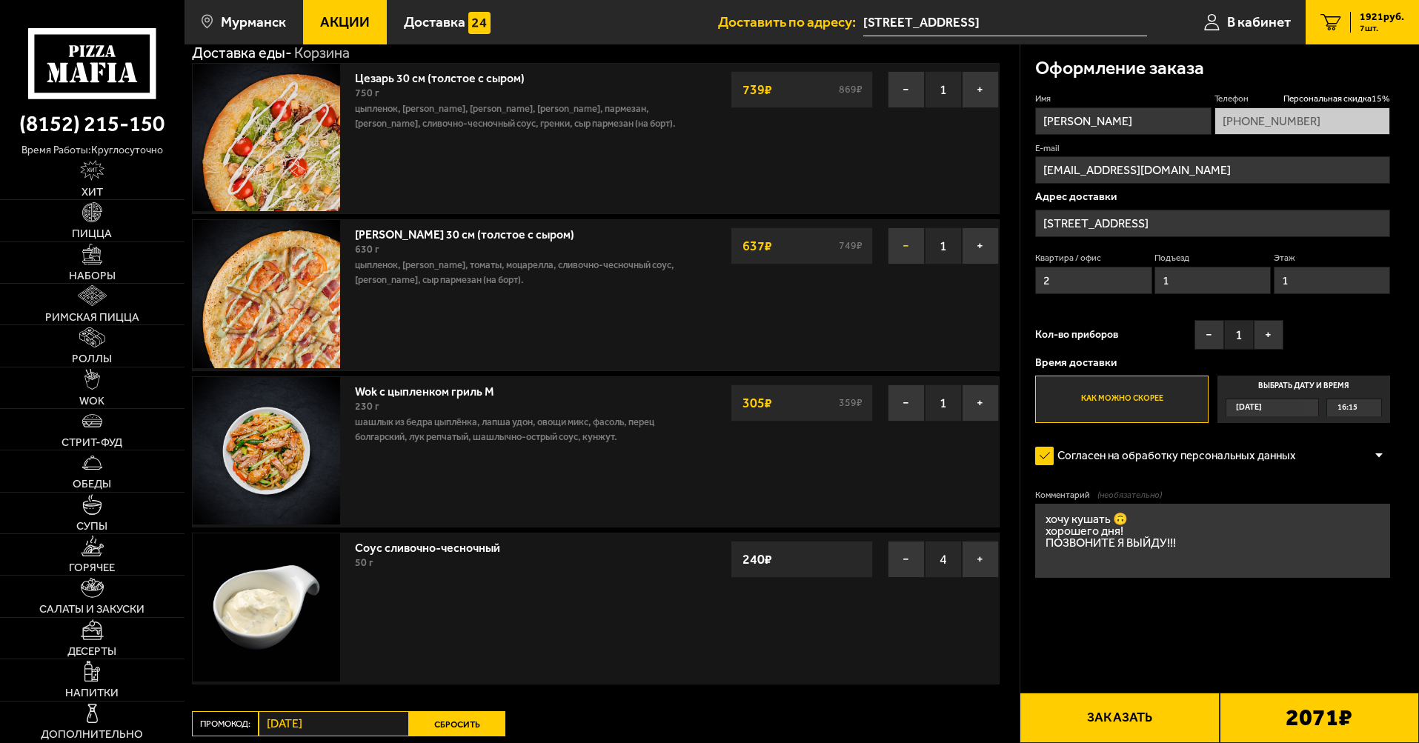
click at [888, 245] on button "−" at bounding box center [906, 246] width 37 height 37
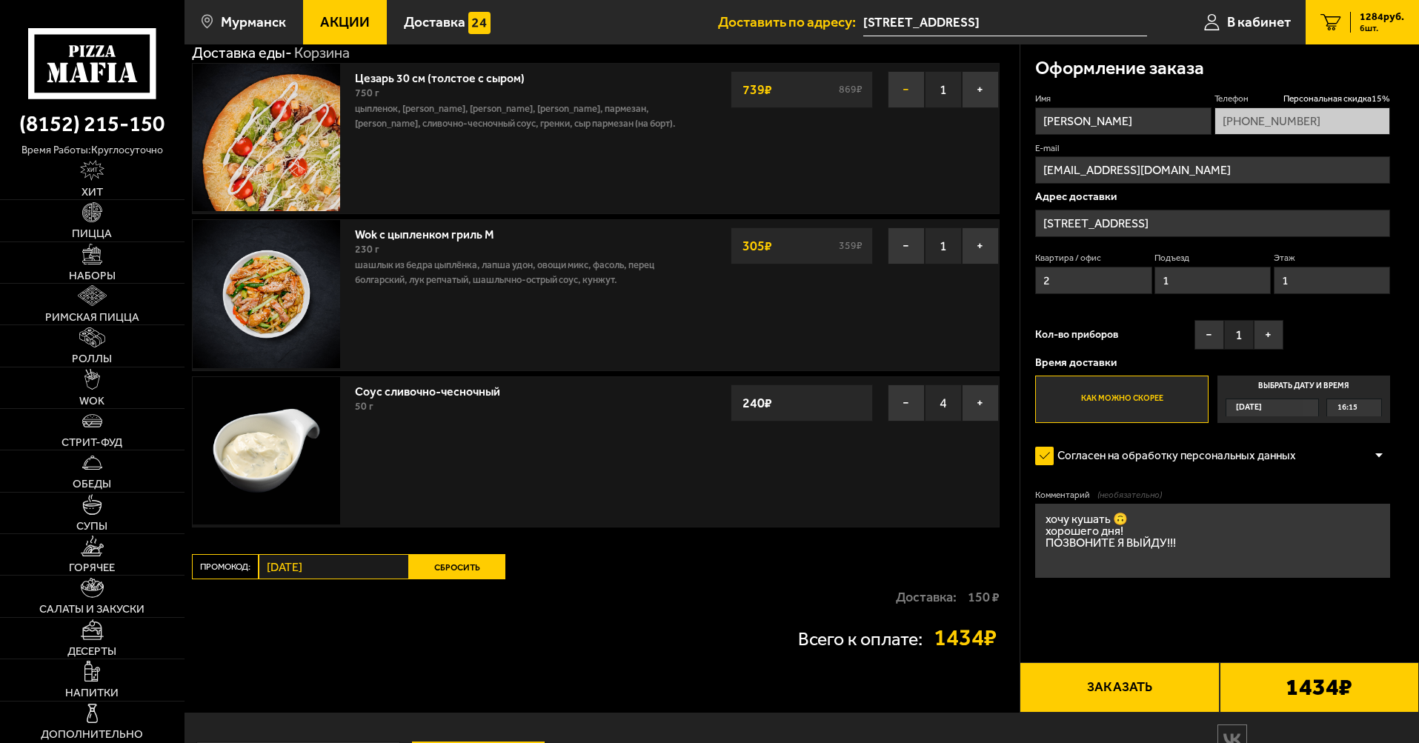
click at [895, 90] on button "−" at bounding box center [906, 89] width 37 height 37
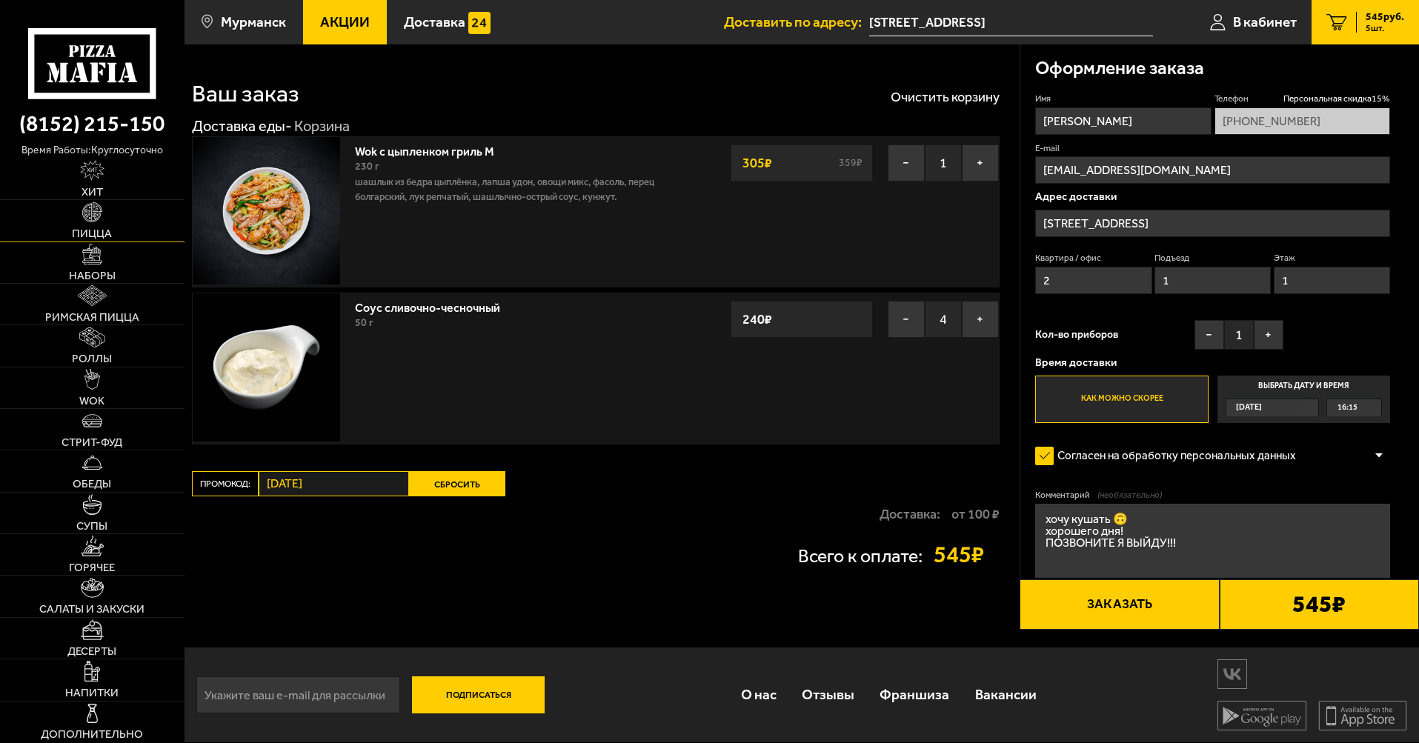
click at [101, 231] on span "Пицца" at bounding box center [92, 233] width 40 height 11
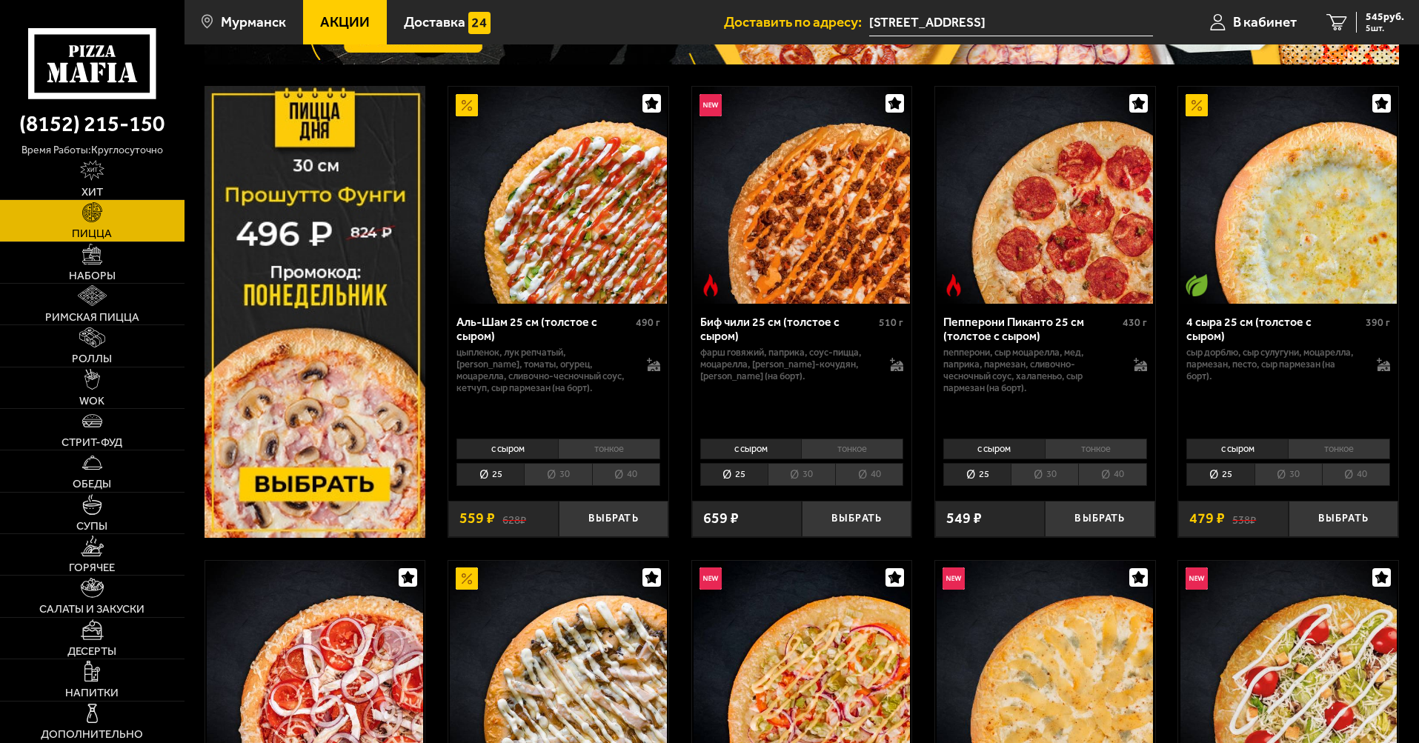
scroll to position [74, 0]
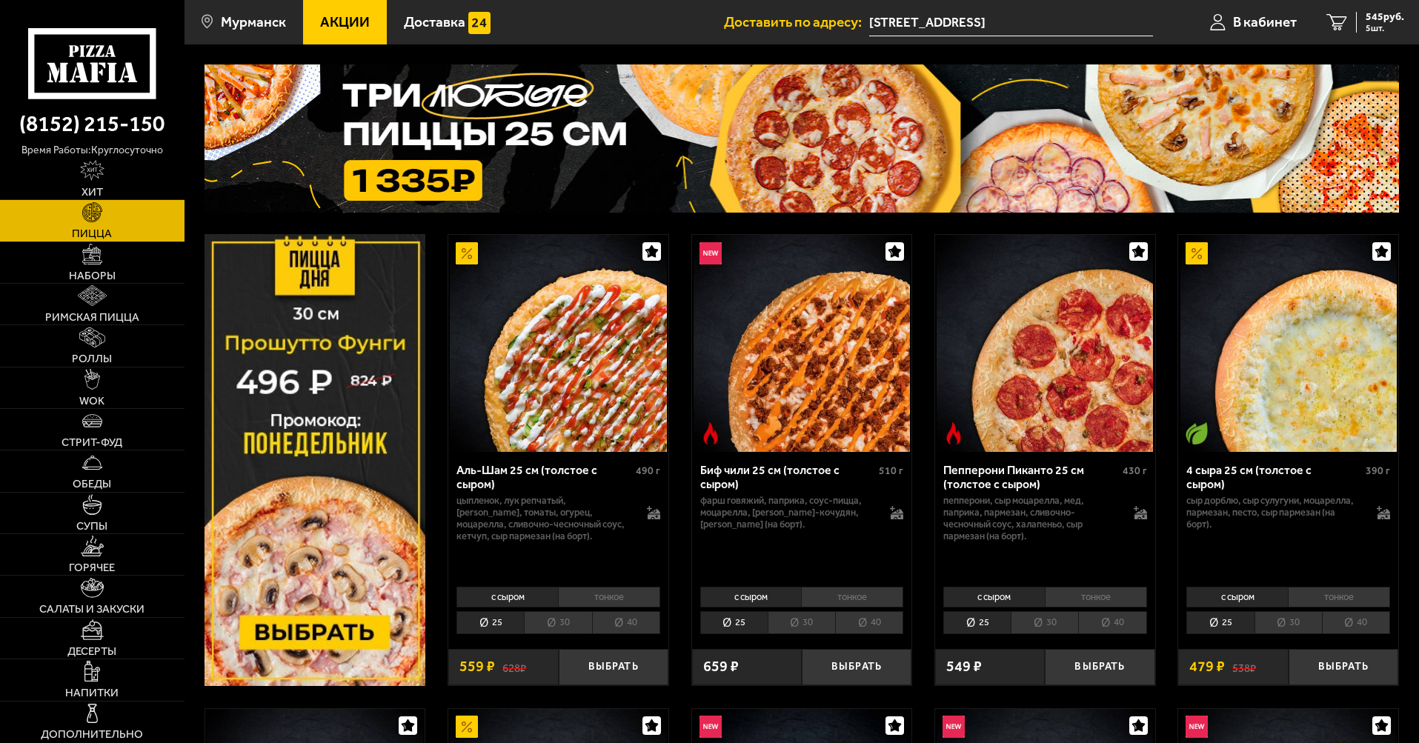
click at [536, 183] on img at bounding box center [802, 138] width 1195 height 148
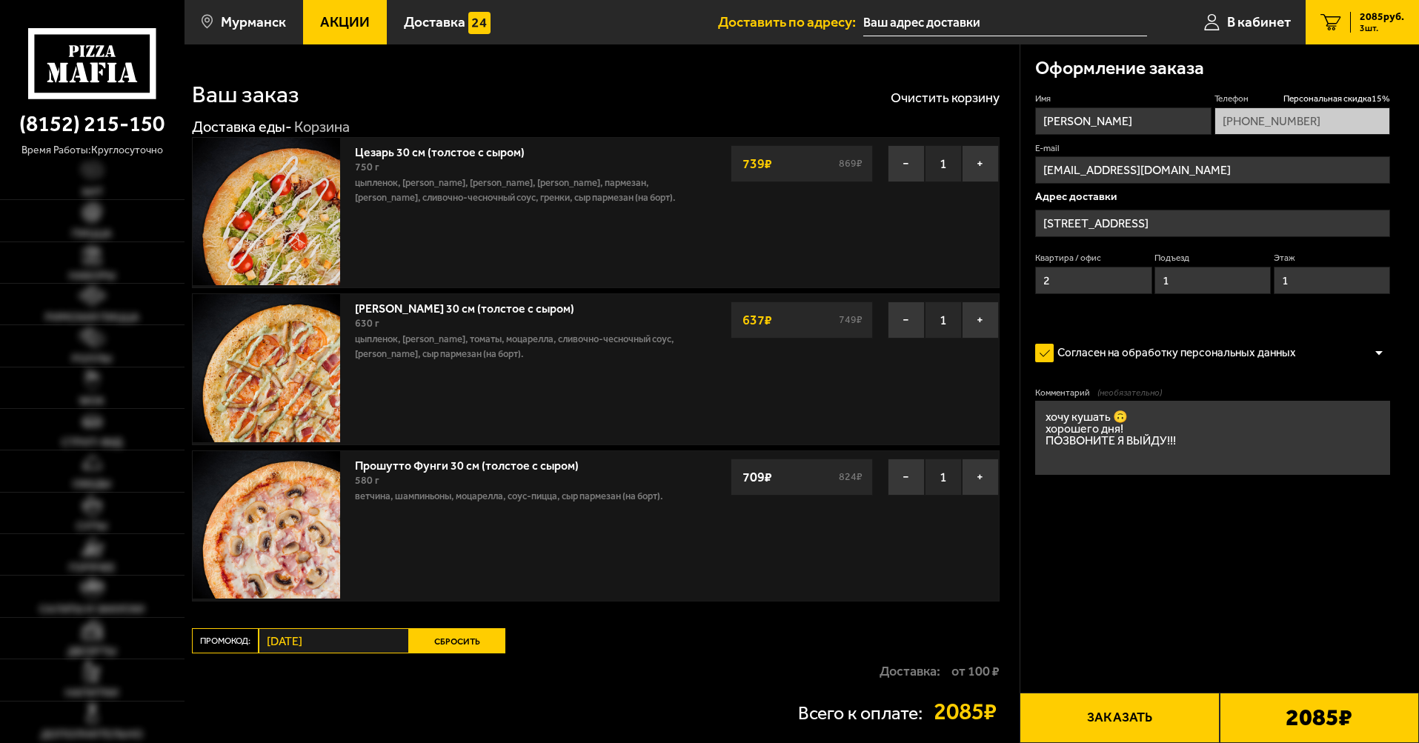
type input "[STREET_ADDRESS]"
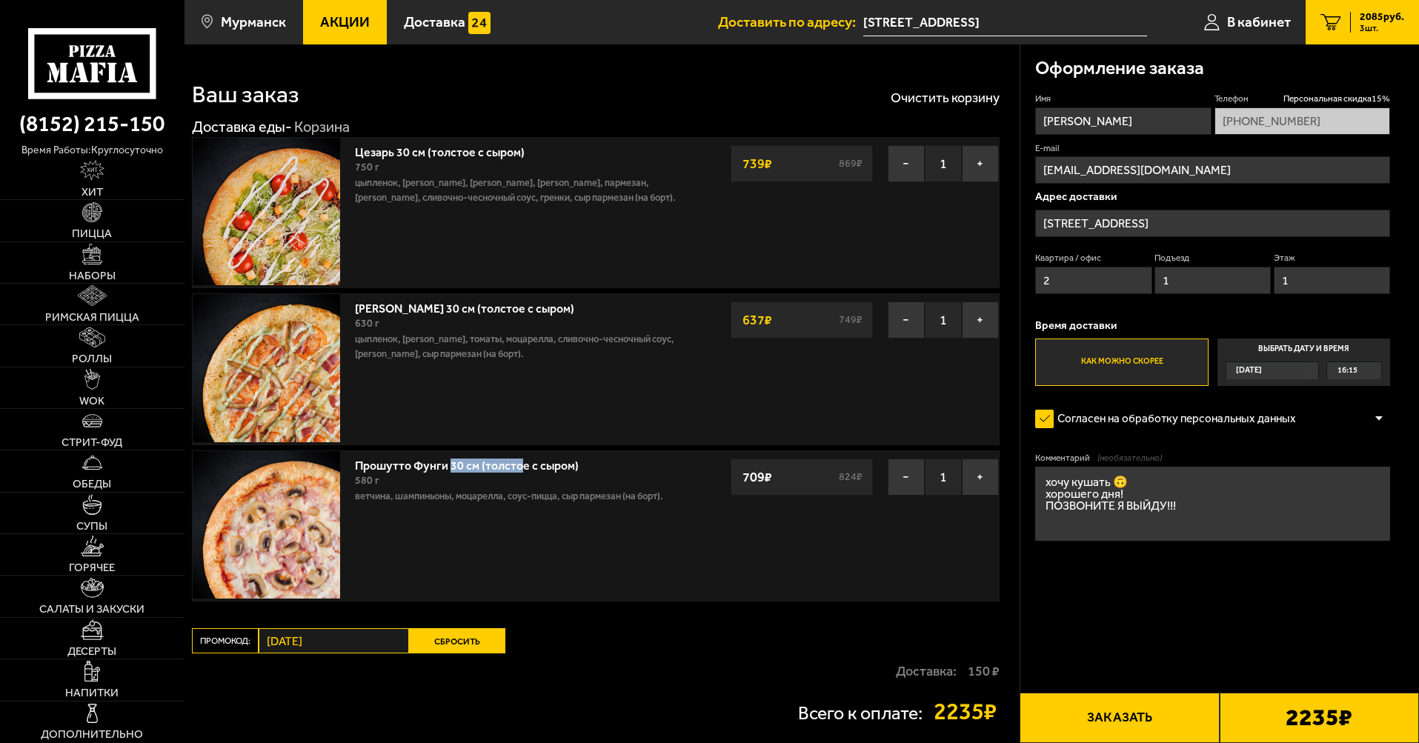
drag, startPoint x: 466, startPoint y: 466, endPoint x: 544, endPoint y: 466, distance: 77.8
click at [538, 466] on link "Прошутто Фунги 30 см (толстое с сыром)" at bounding box center [474, 463] width 239 height 19
drag, startPoint x: 544, startPoint y: 466, endPoint x: 640, endPoint y: 472, distance: 96.5
click at [648, 472] on div "Прошутто Фунги 30 см (толстое с сыром) 580 г ветчина, шампиньоны, моцарелла, со…" at bounding box center [519, 481] width 329 height 45
click at [897, 480] on button "−" at bounding box center [906, 477] width 37 height 37
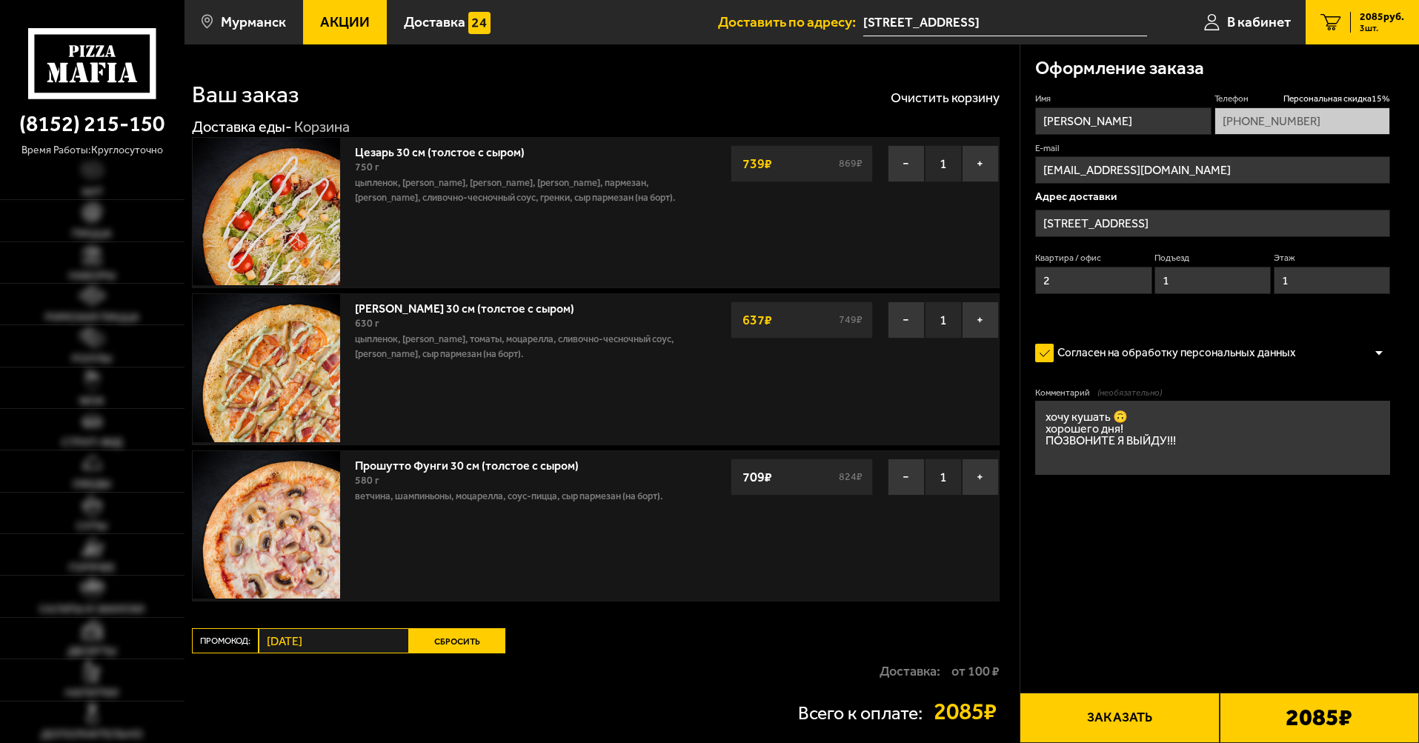
type input "[STREET_ADDRESS]"
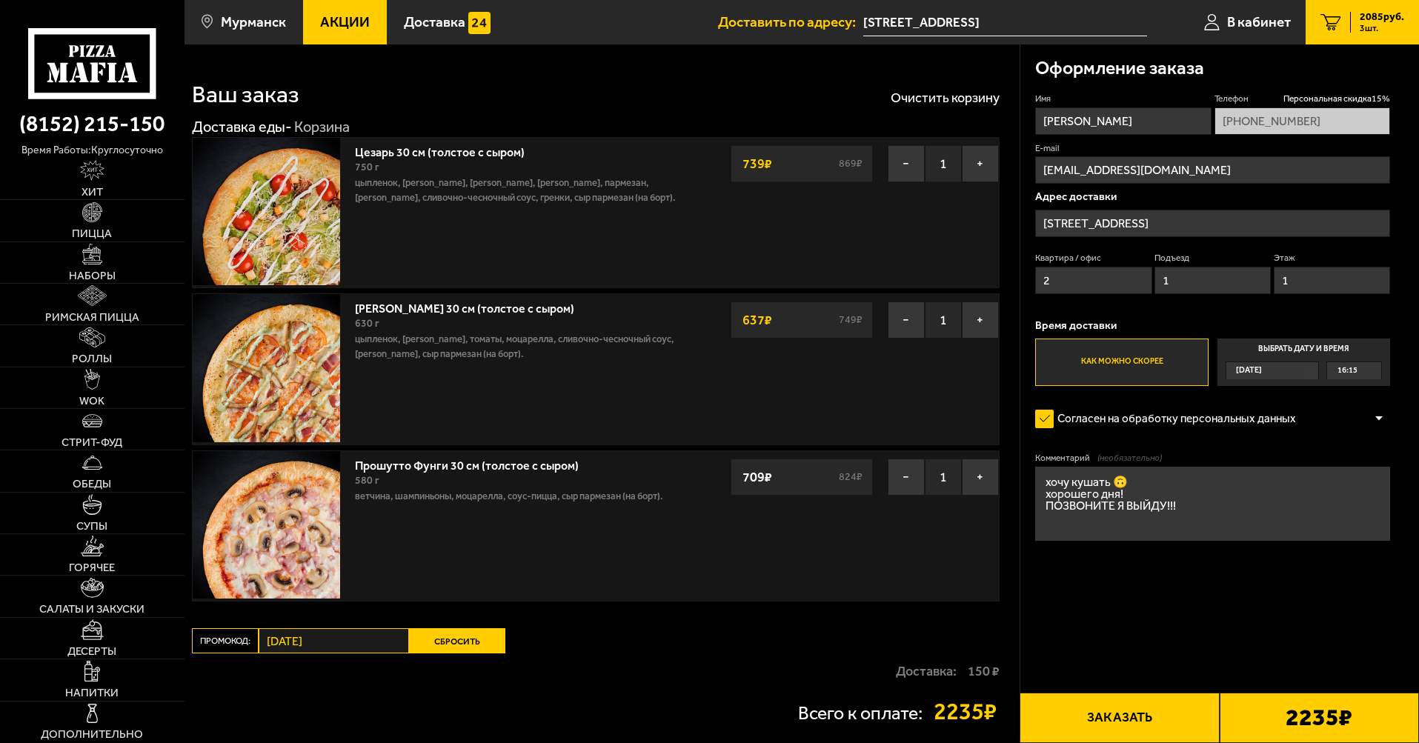
click at [580, 488] on div "580 г" at bounding box center [519, 481] width 329 height 16
click at [439, 647] on button "Сбросить" at bounding box center [457, 641] width 96 height 25
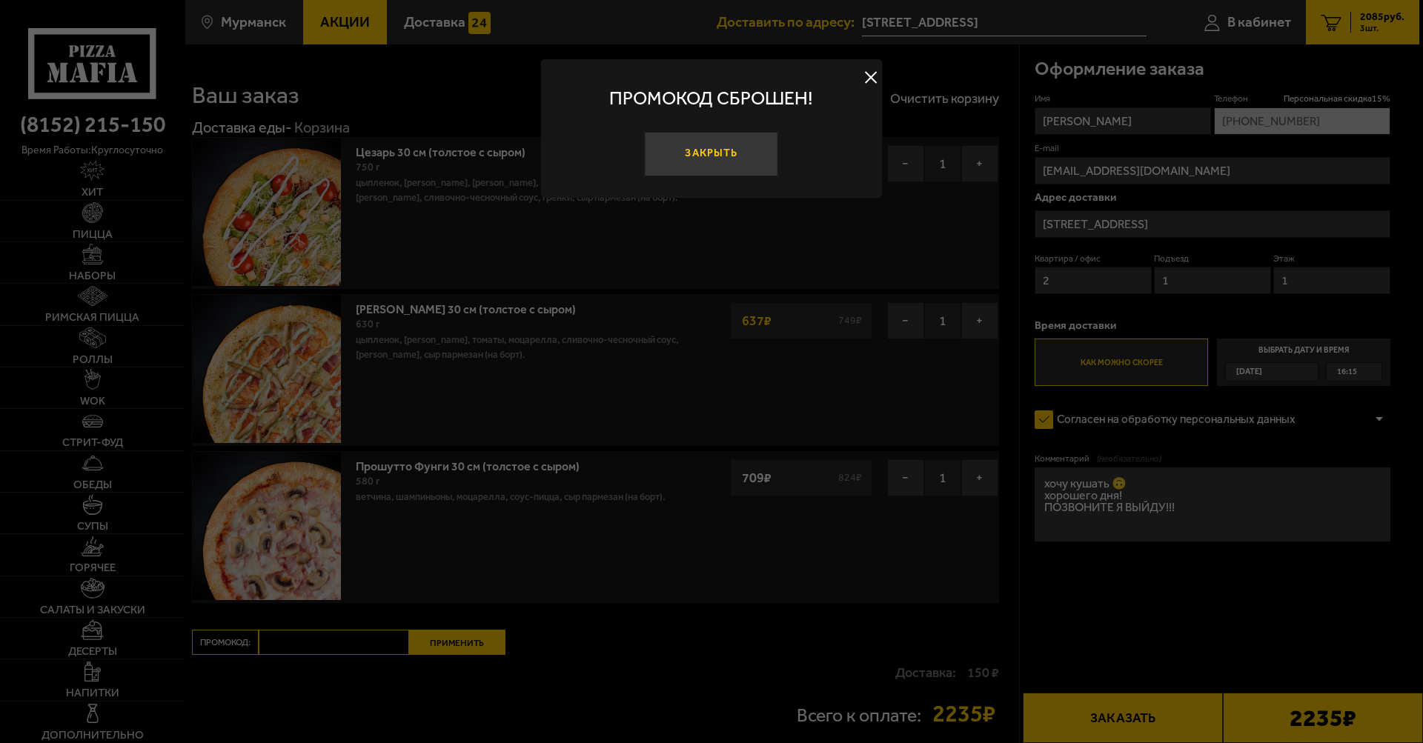
click at [736, 152] on button "Закрыть" at bounding box center [711, 154] width 133 height 44
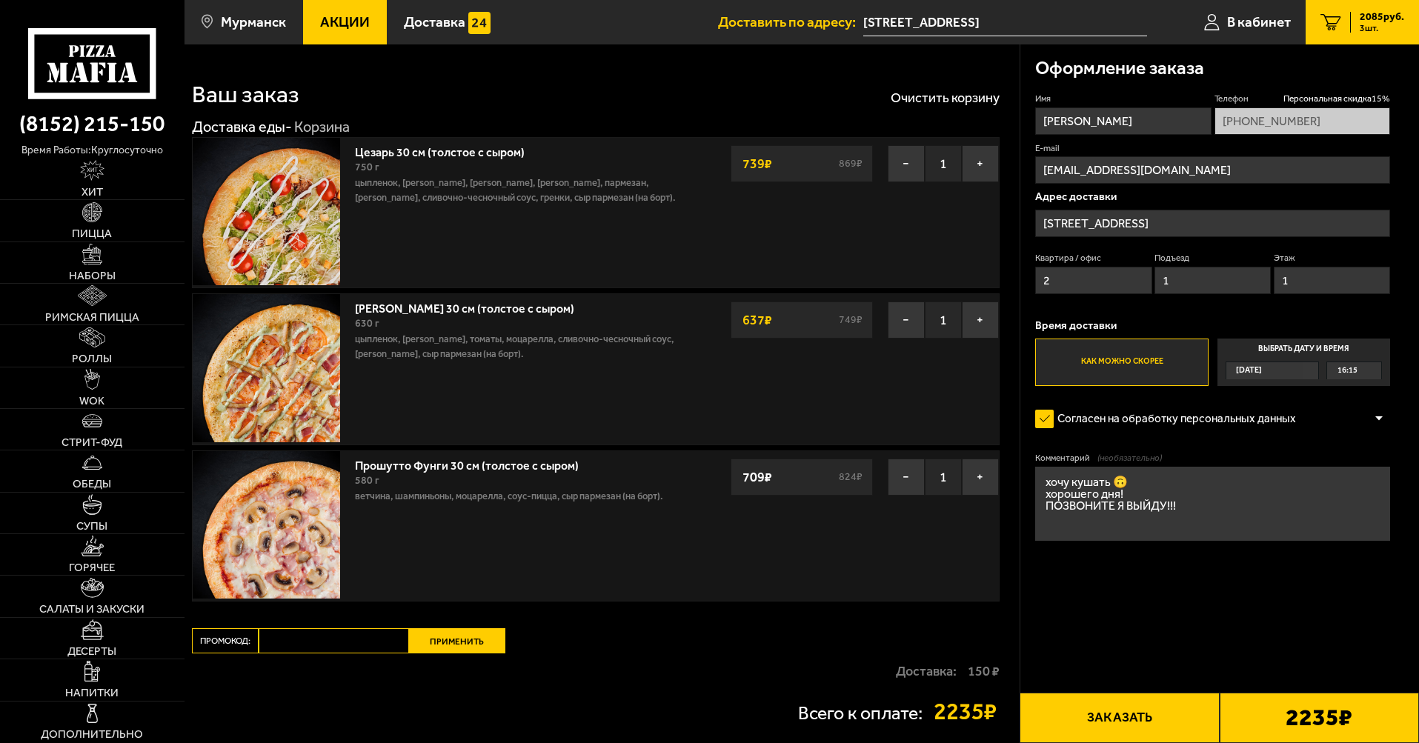
click at [338, 644] on input "Промокод:" at bounding box center [334, 641] width 150 height 25
type input "[DATE]"
click at [474, 644] on button "Применить" at bounding box center [457, 641] width 96 height 25
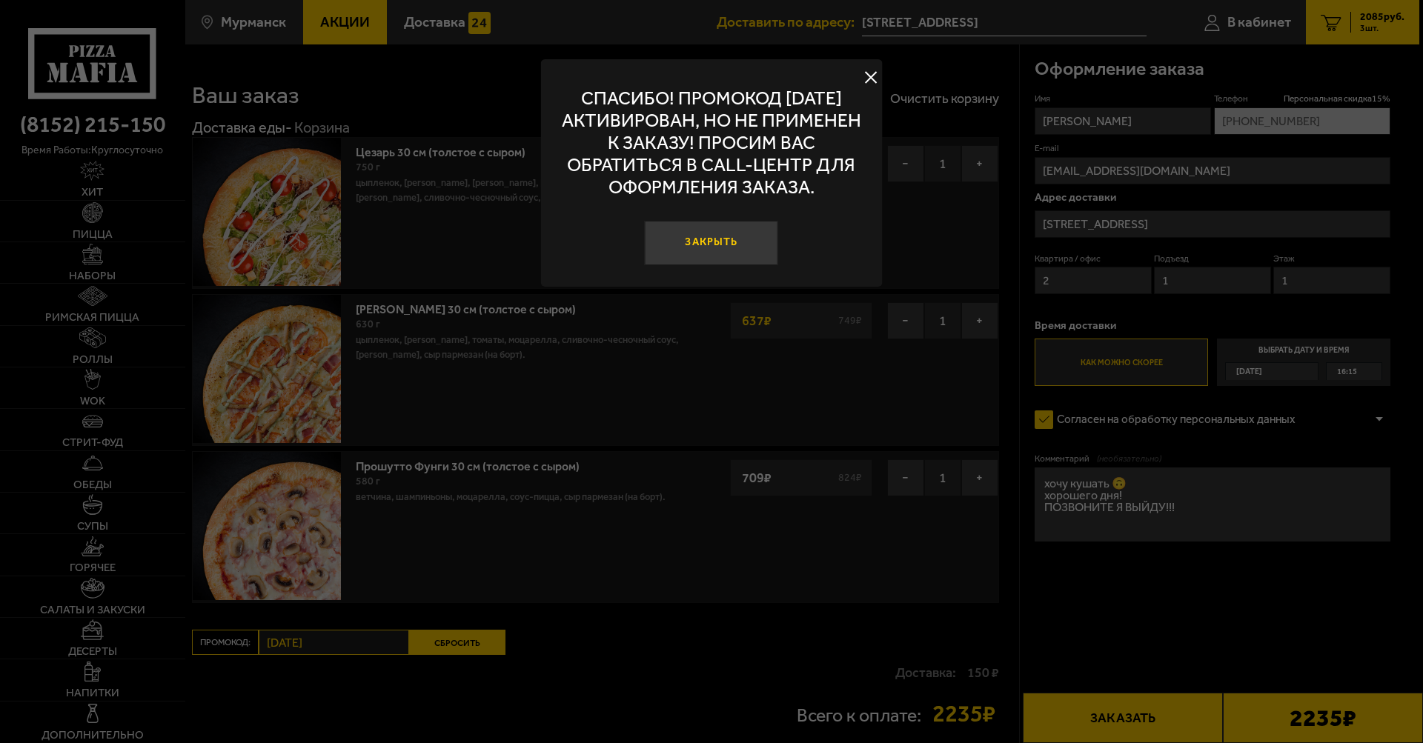
click at [705, 250] on button "Закрыть" at bounding box center [711, 243] width 133 height 44
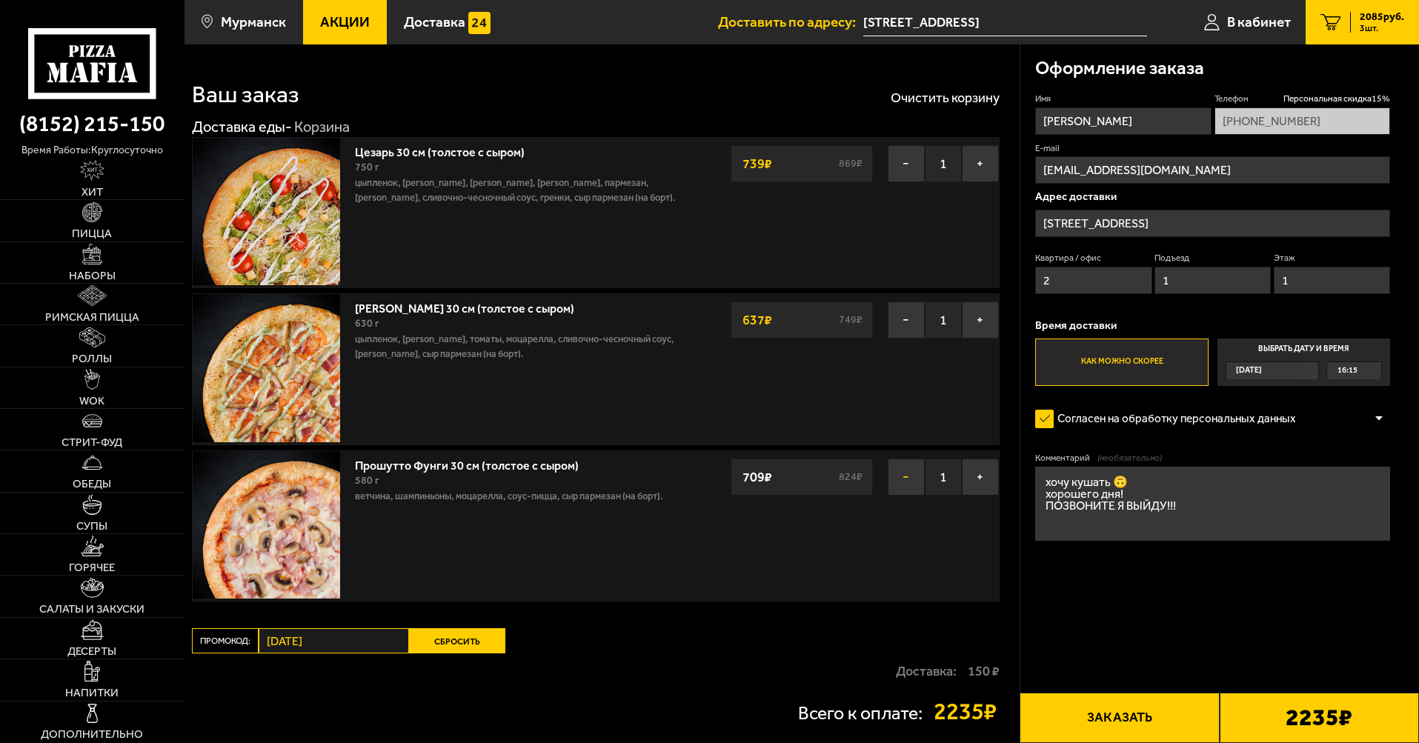
click at [903, 488] on button "−" at bounding box center [906, 477] width 37 height 37
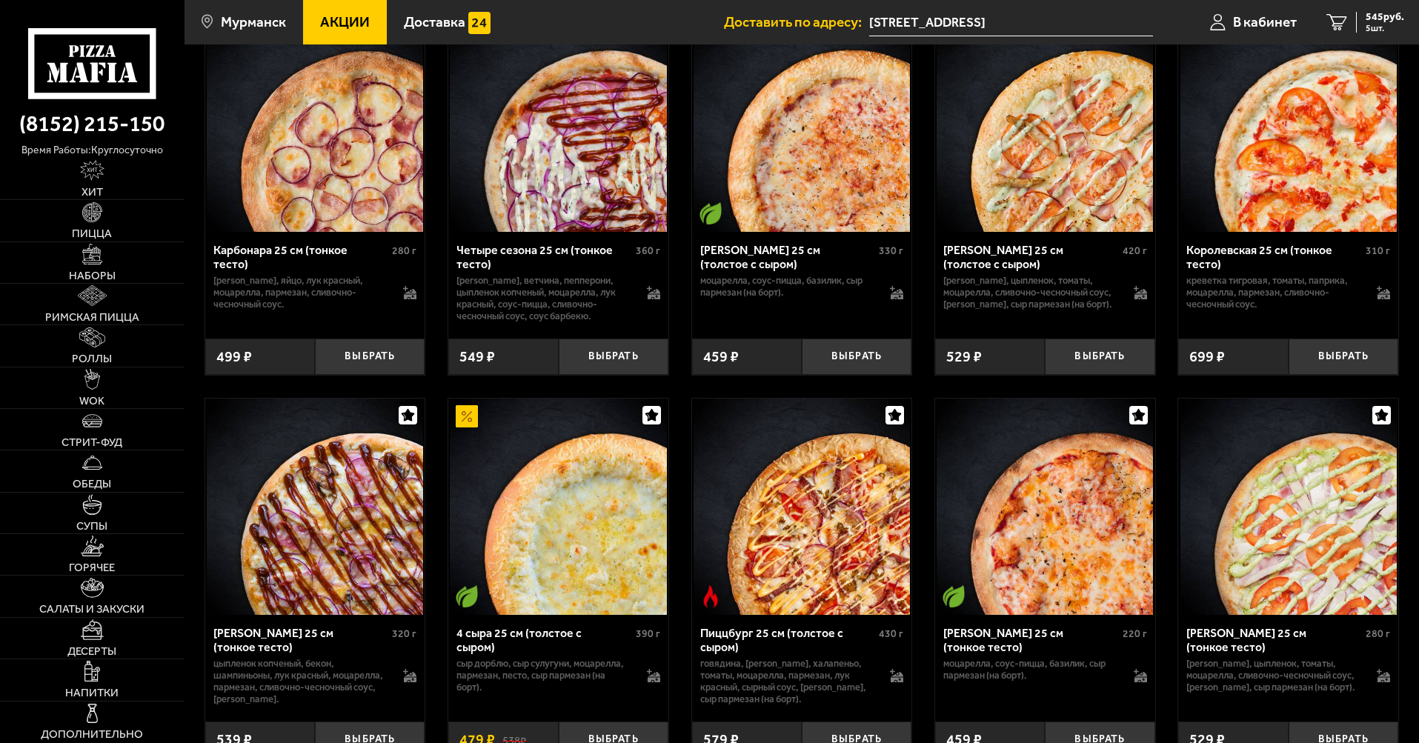
scroll to position [3409, 0]
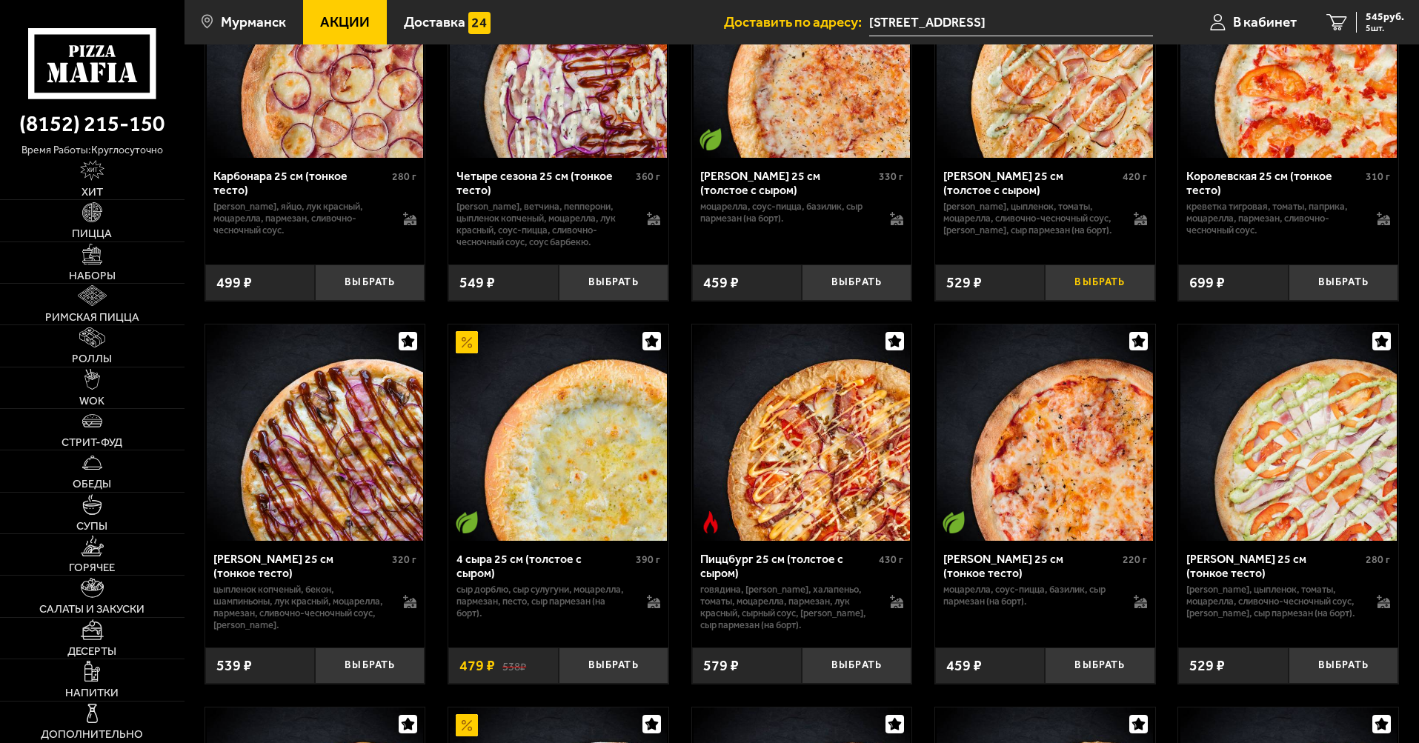
click at [1067, 301] on button "Выбрать" at bounding box center [1100, 283] width 110 height 36
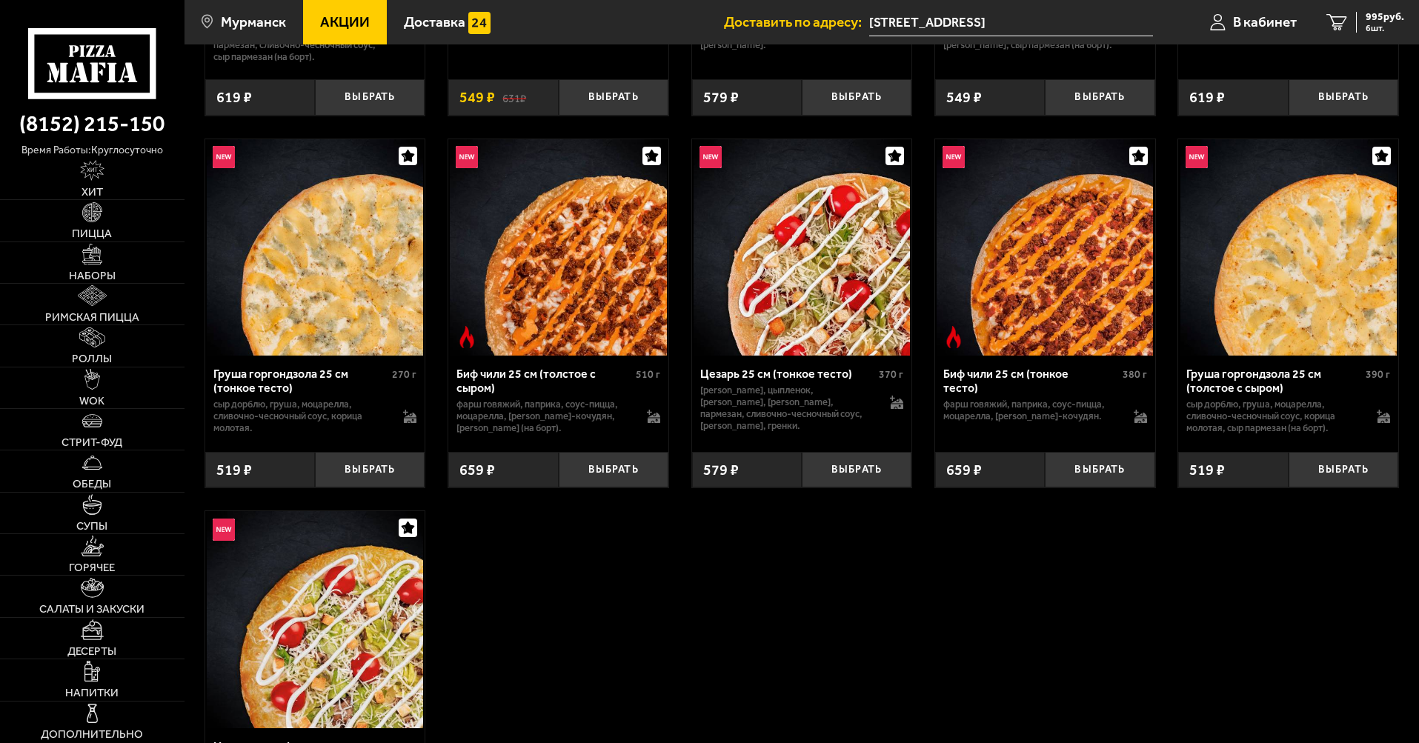
scroll to position [4698, 0]
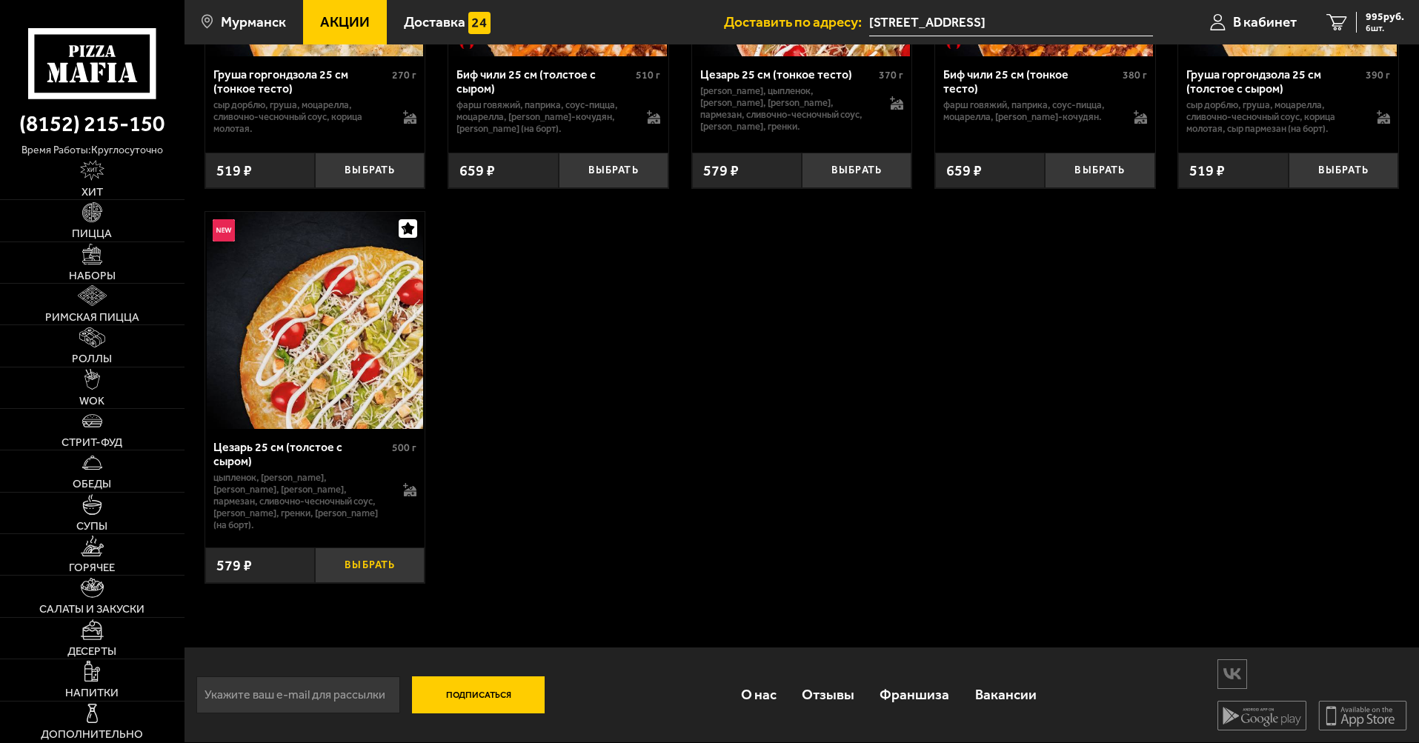
click at [380, 578] on button "Выбрать" at bounding box center [370, 566] width 110 height 36
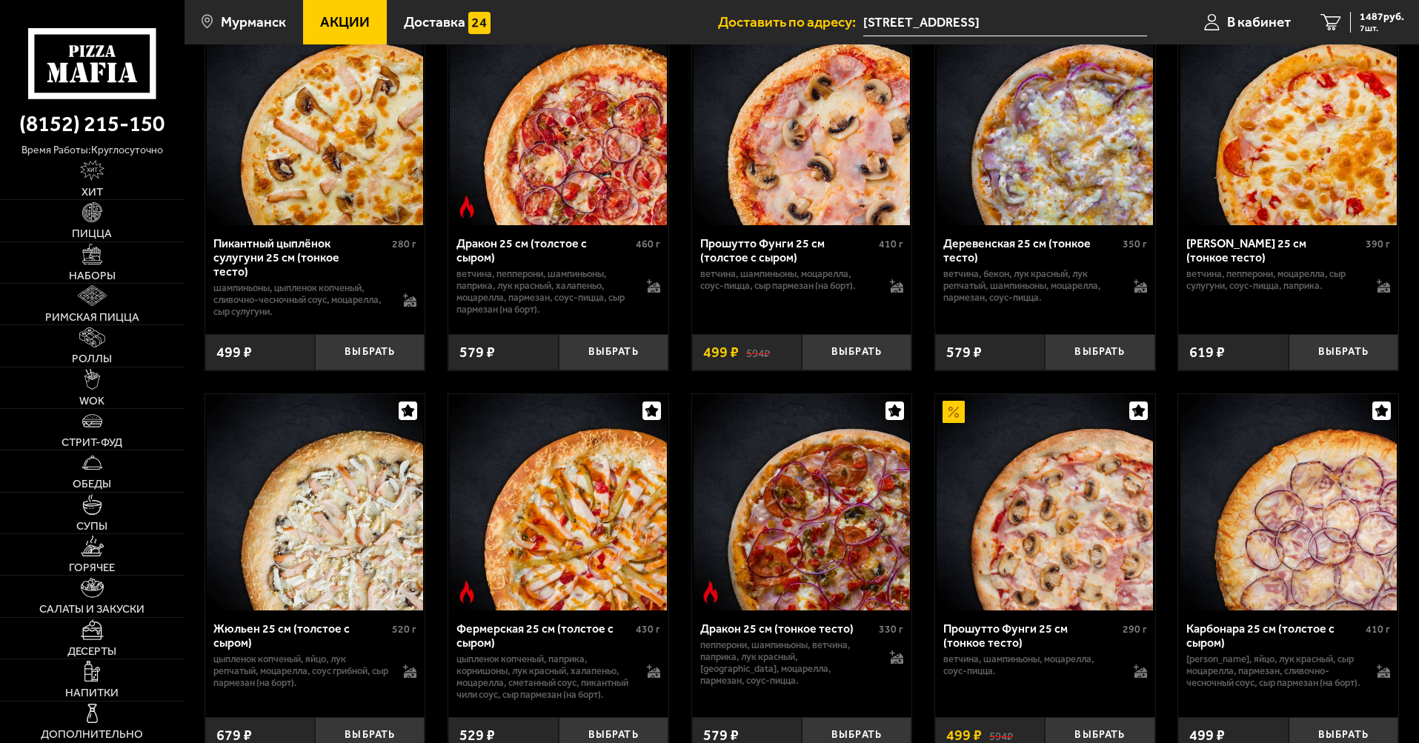
scroll to position [2401, 0]
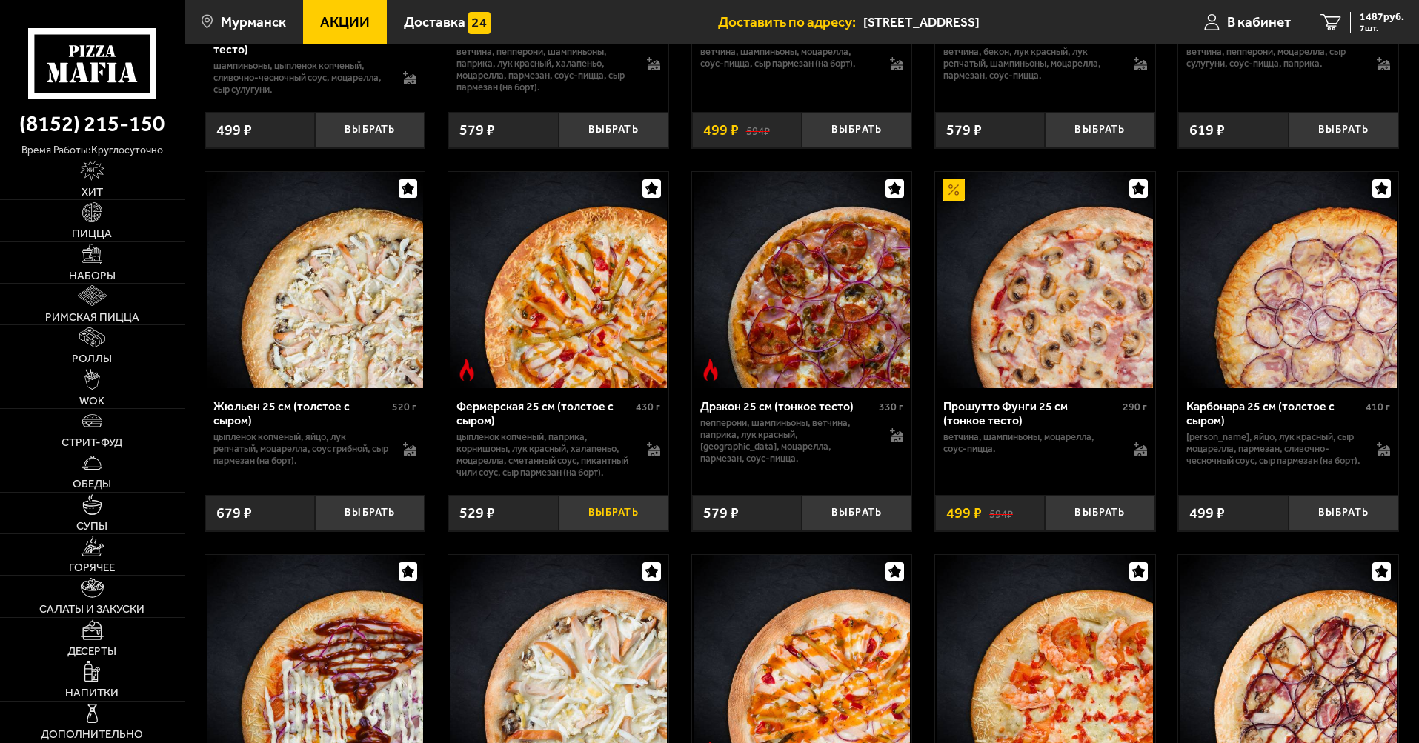
click at [621, 531] on button "Выбрать" at bounding box center [614, 513] width 110 height 36
click at [1384, 19] on span "1937 руб." at bounding box center [1382, 17] width 44 height 10
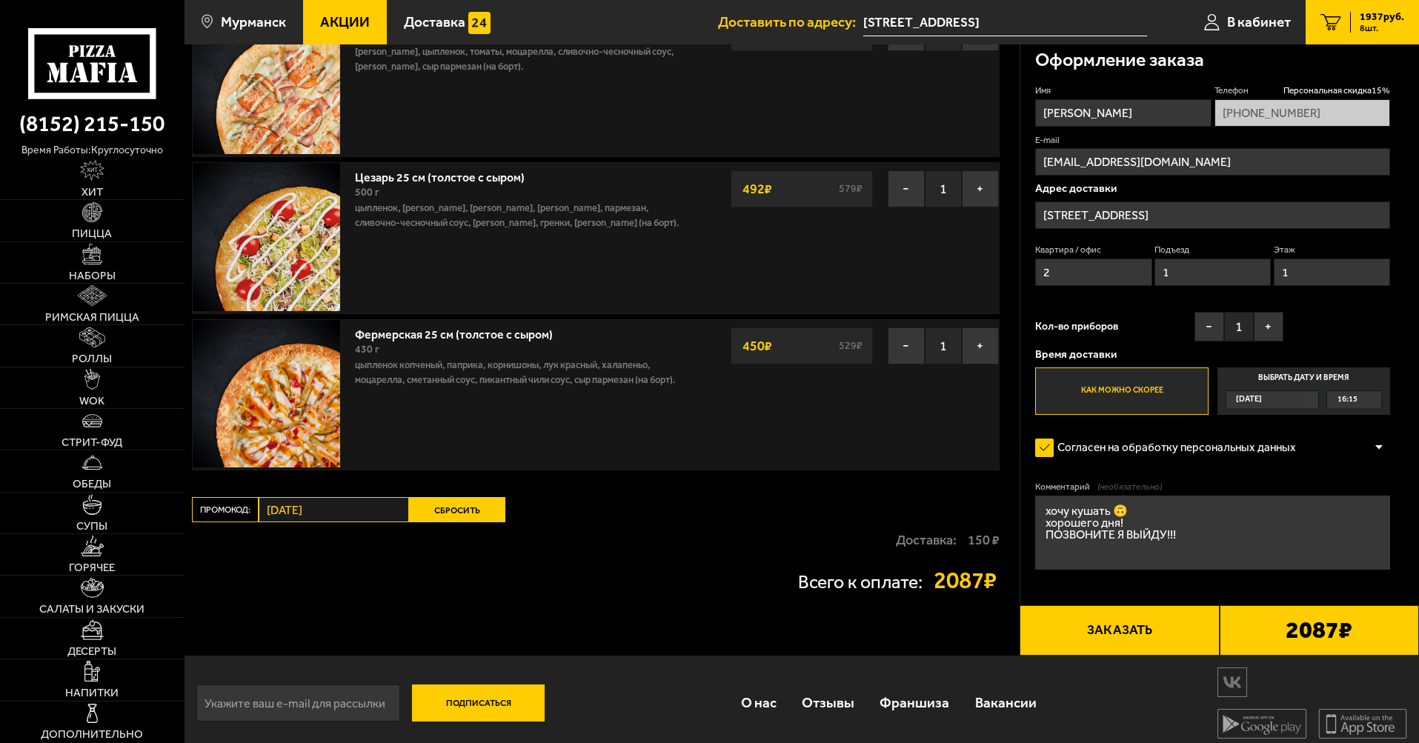
scroll to position [455, 0]
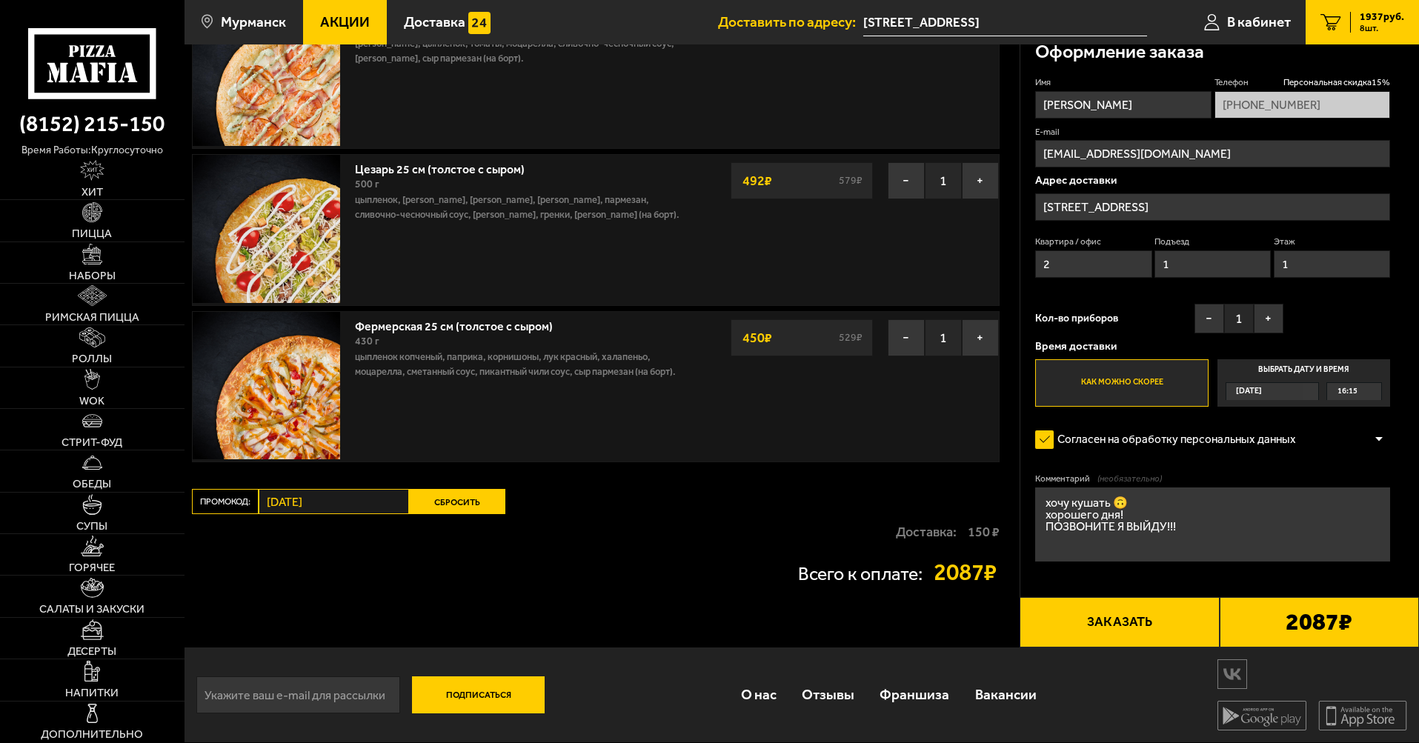
click at [1111, 619] on button "Заказать" at bounding box center [1119, 622] width 199 height 50
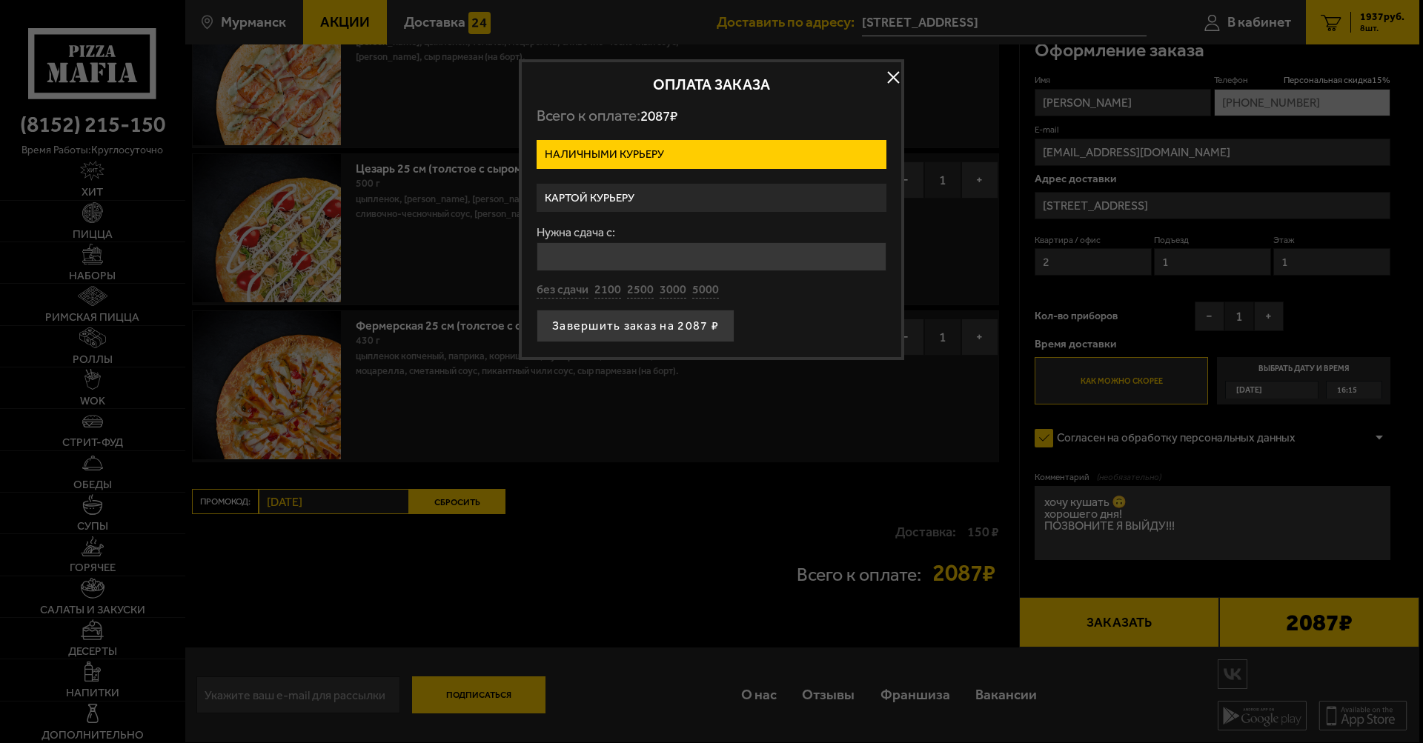
click at [633, 202] on label "Картой курьеру" at bounding box center [712, 198] width 350 height 29
click at [0, 0] on input "Картой курьеру" at bounding box center [0, 0] width 0 height 0
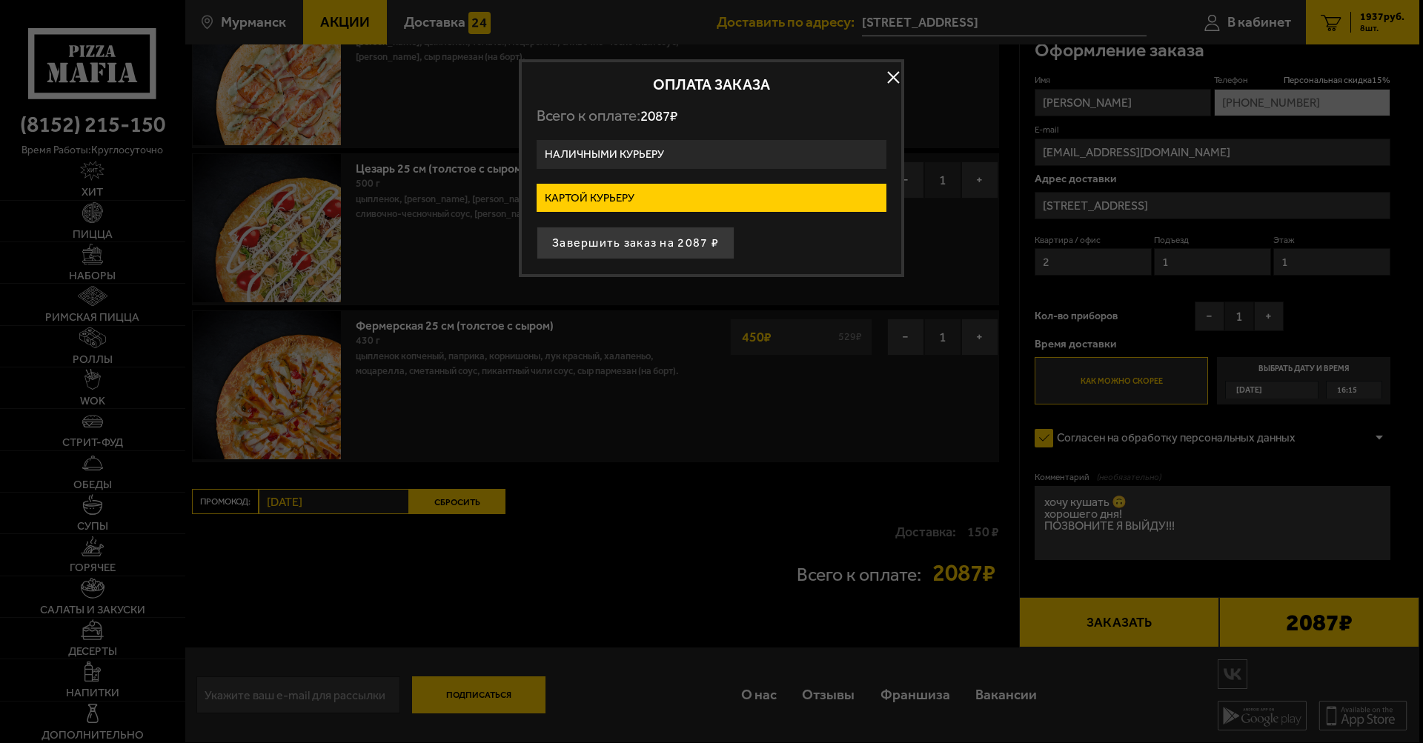
drag, startPoint x: 659, startPoint y: 447, endPoint x: 665, endPoint y: 436, distance: 12.6
click at [660, 447] on div at bounding box center [711, 371] width 1423 height 743
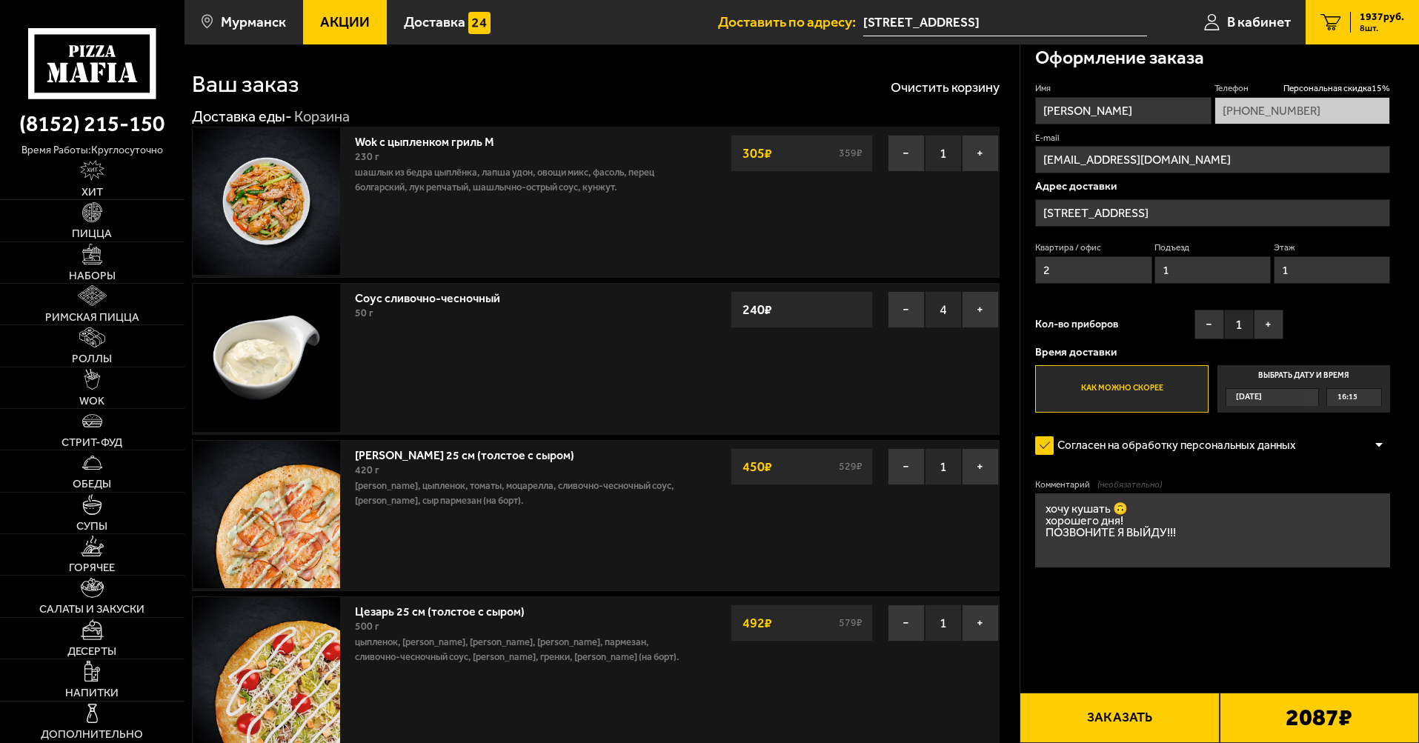
scroll to position [0, 0]
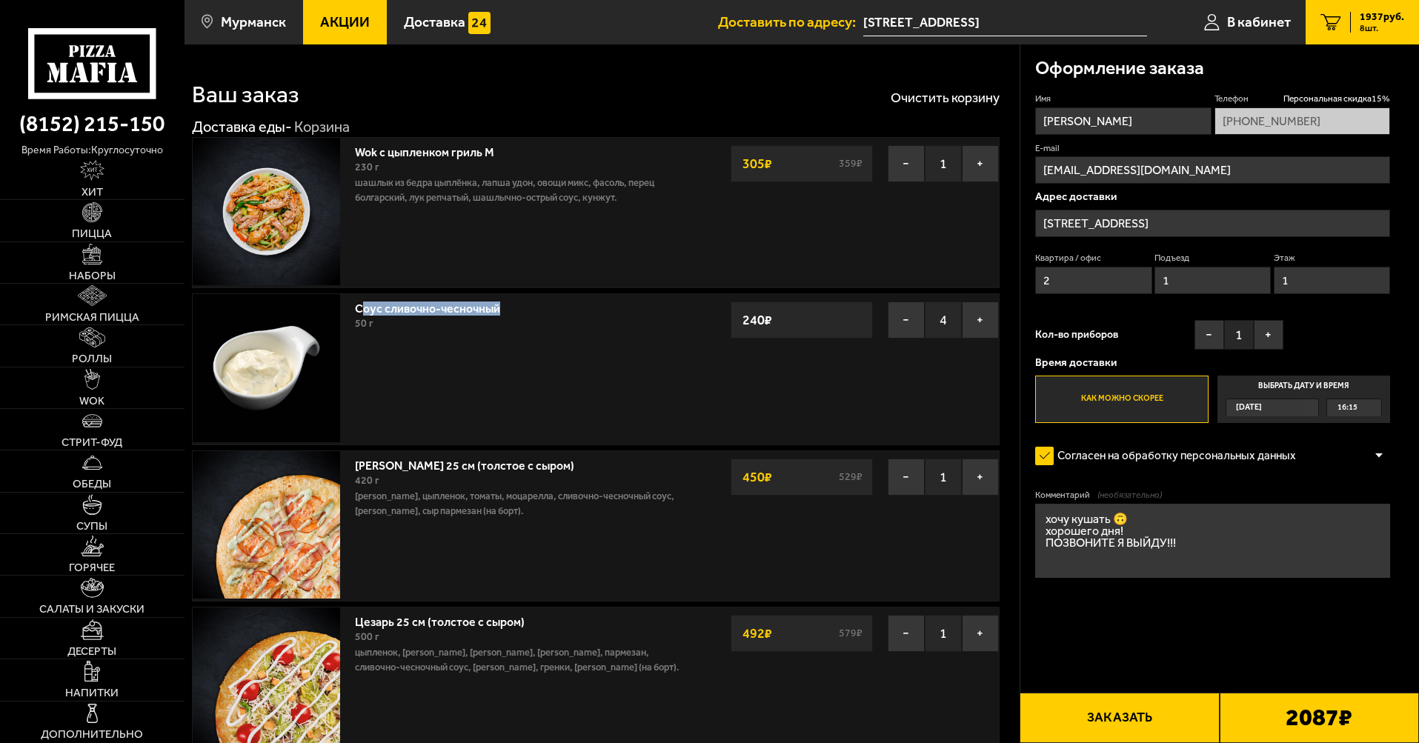
drag, startPoint x: 362, startPoint y: 305, endPoint x: 590, endPoint y: 305, distance: 227.5
click at [590, 305] on div "Соус сливочно-чесночный 50 г" at bounding box center [519, 317] width 329 height 30
drag, startPoint x: 590, startPoint y: 305, endPoint x: 641, endPoint y: 364, distance: 78.3
click at [641, 364] on div "Соус сливочно-чесночный 50 г − 4 + 240 ₽" at bounding box center [520, 369] width 344 height 150
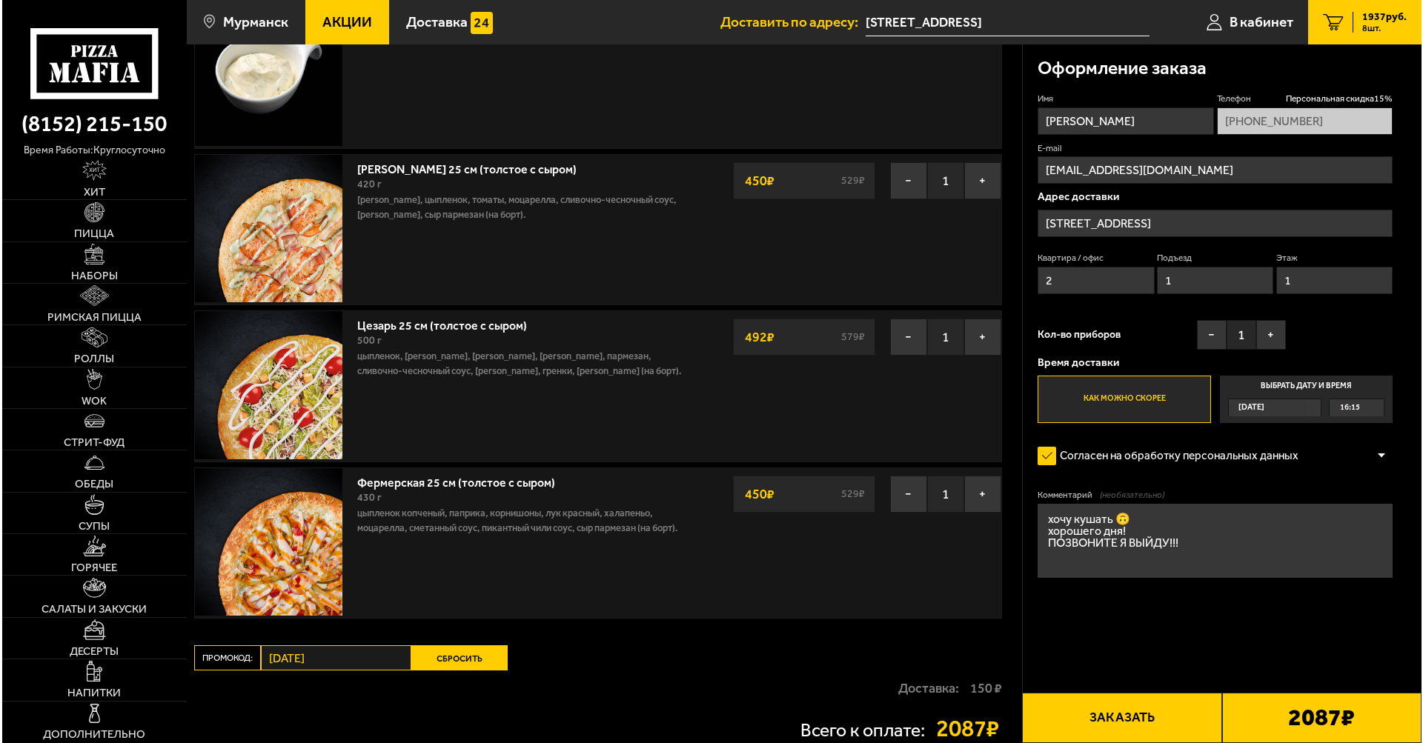
scroll to position [371, 0]
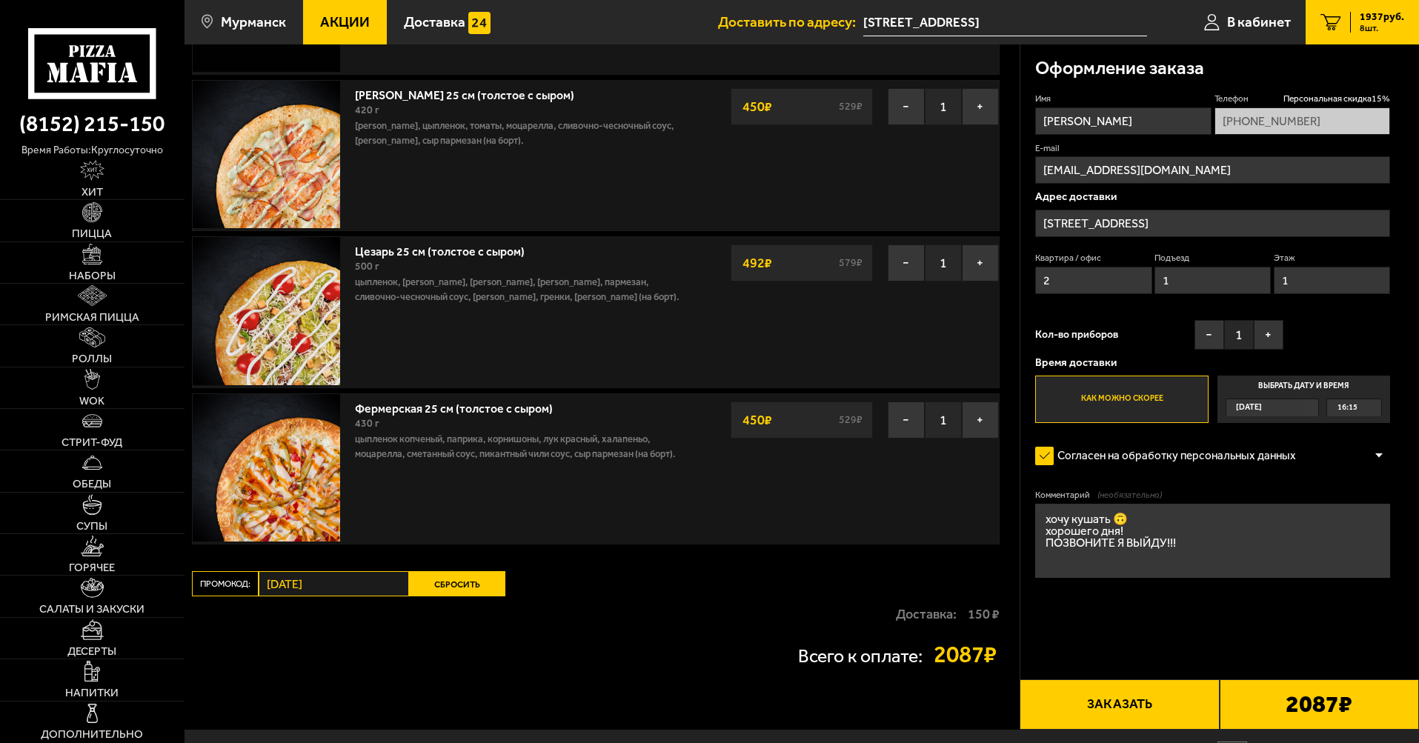
click at [1128, 709] on button "Заказать" at bounding box center [1119, 705] width 199 height 50
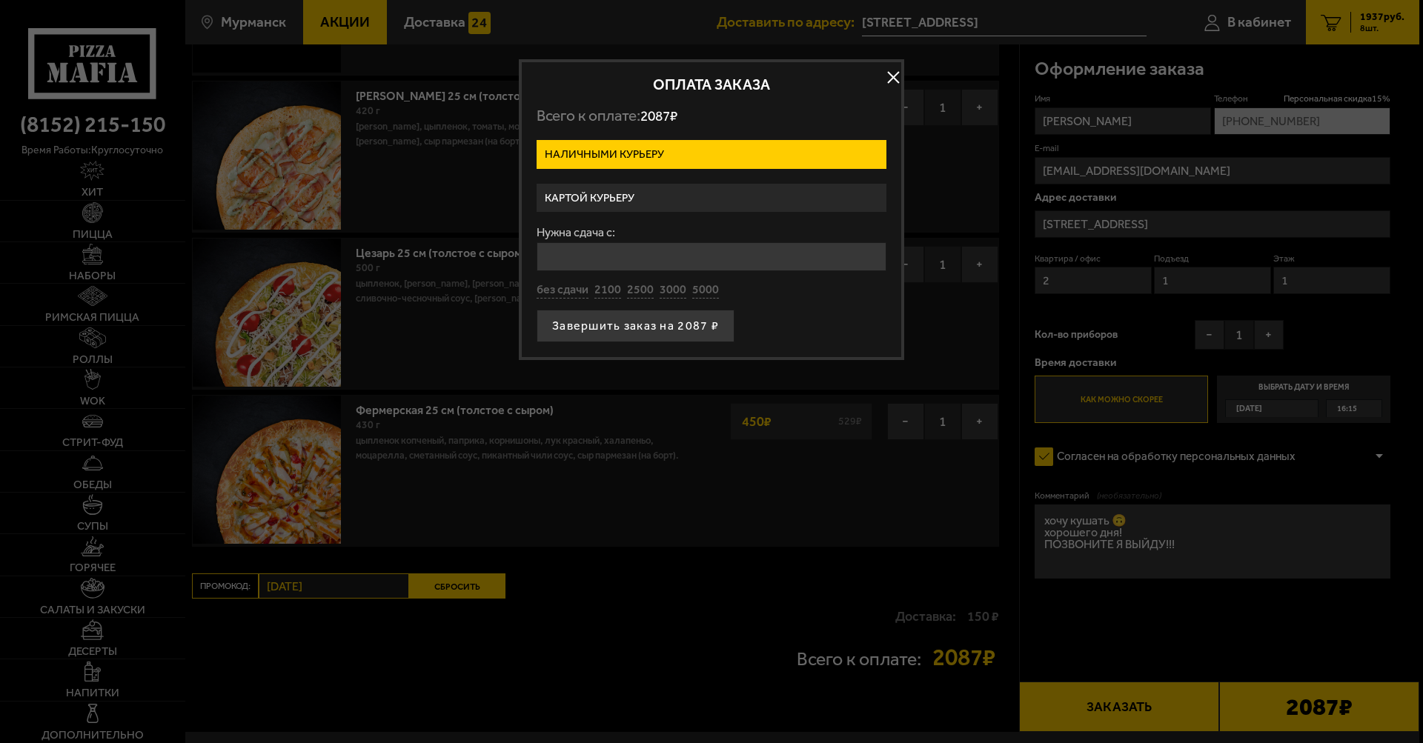
click at [656, 193] on label "Картой курьеру" at bounding box center [712, 198] width 350 height 29
click at [0, 0] on input "Картой курьеру" at bounding box center [0, 0] width 0 height 0
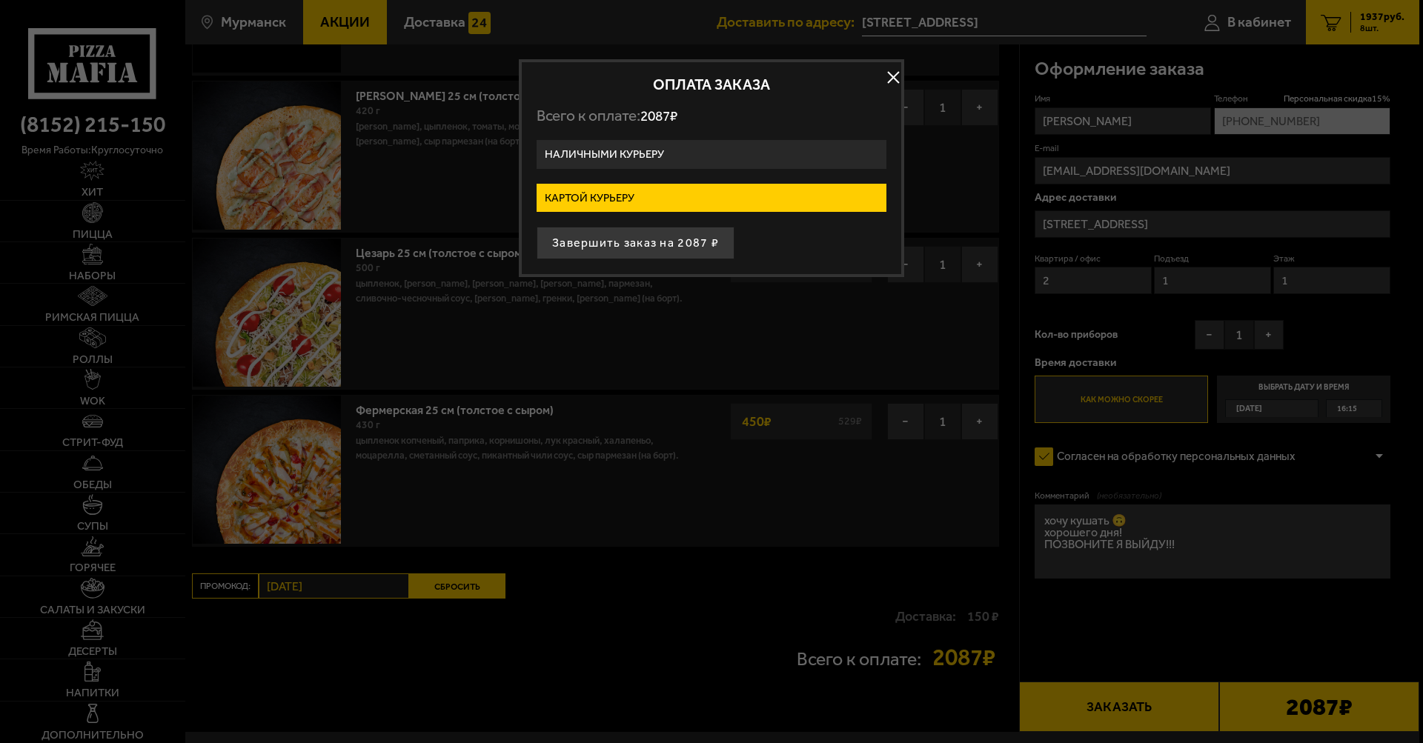
click at [655, 249] on button "Завершить заказ на 2087 ₽" at bounding box center [636, 243] width 198 height 33
